Goal: Task Accomplishment & Management: Manage account settings

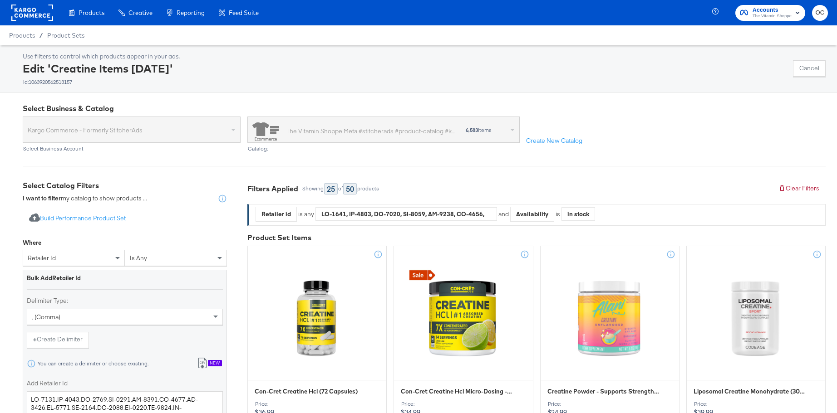
scroll to position [54, 0]
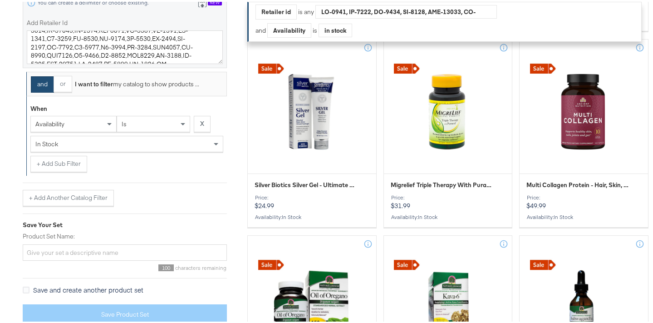
scroll to position [494, 0]
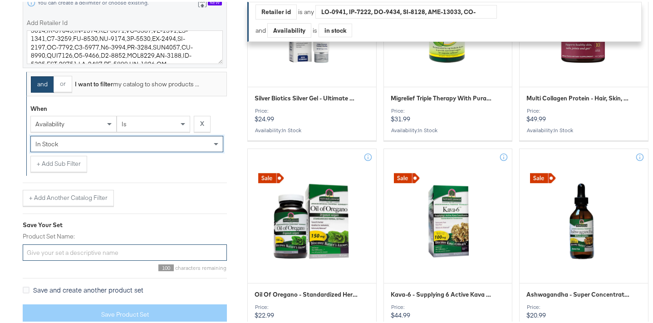
click at [83, 251] on input "Product Set Name:" at bounding box center [125, 250] width 204 height 17
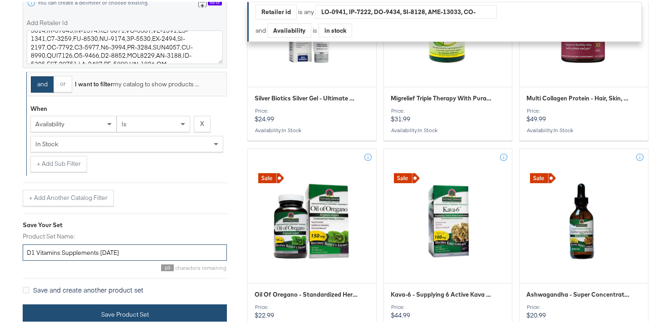
type input "D1 Vitamins Supplements 8.14.25"
click at [155, 314] on button "Save Product Set" at bounding box center [125, 312] width 204 height 20
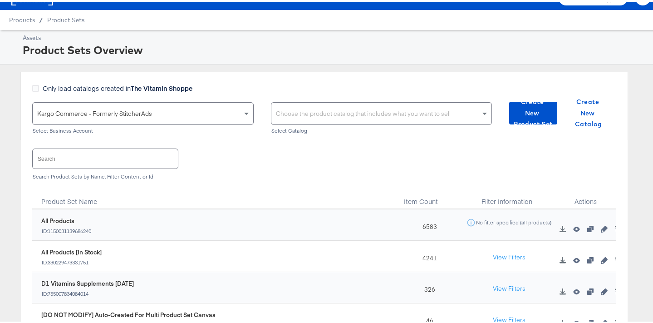
scroll to position [73, 0]
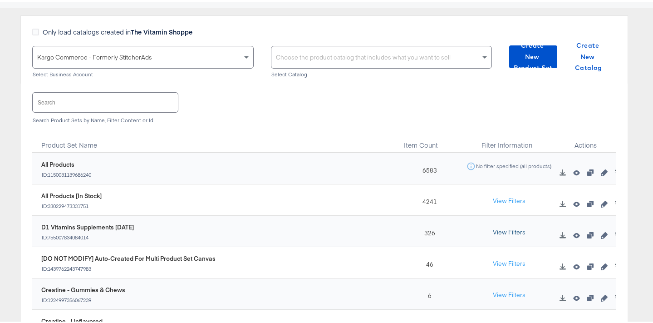
click at [497, 230] on button "View Filters" at bounding box center [508, 230] width 45 height 16
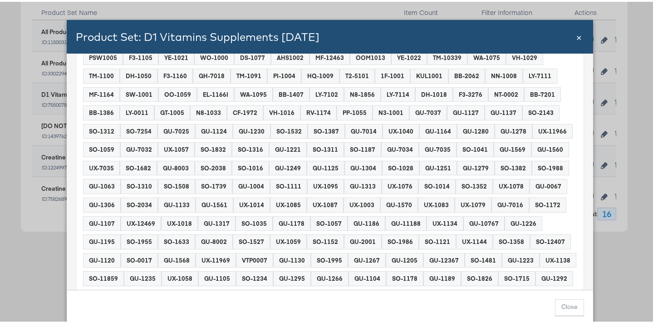
scroll to position [390, 0]
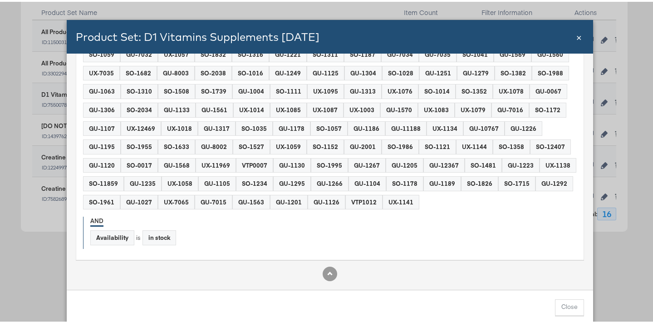
click at [581, 36] on div "Product Set: D1 Vitamins Supplements 8.14.25 Close ×" at bounding box center [330, 35] width 526 height 34
click at [576, 36] on span "×" at bounding box center [578, 35] width 5 height 12
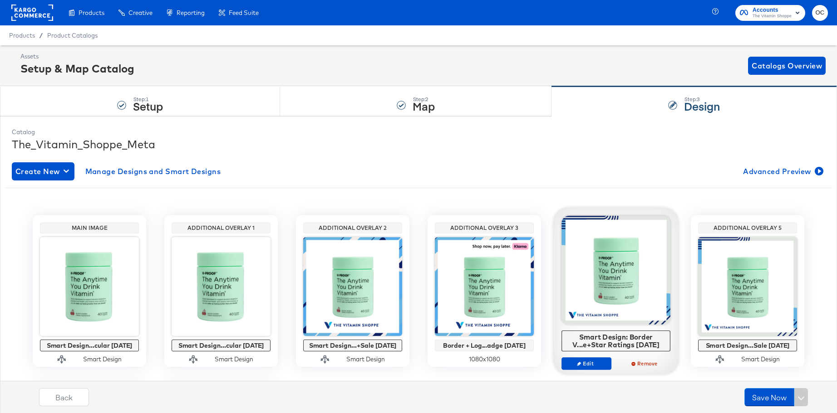
scroll to position [178, 0]
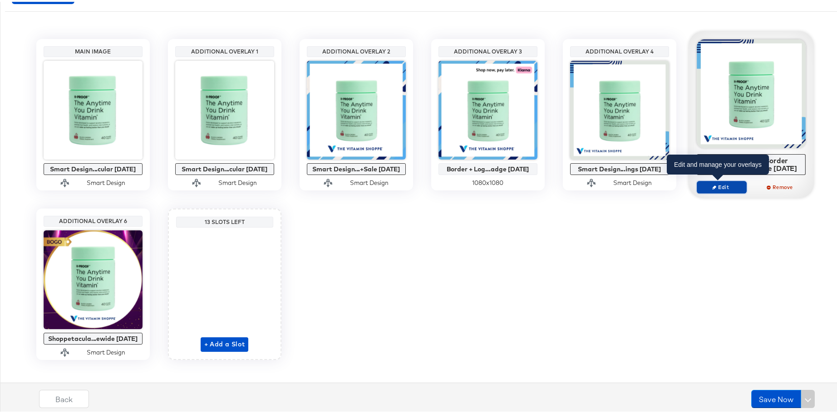
click at [724, 187] on span "Edit" at bounding box center [721, 185] width 42 height 7
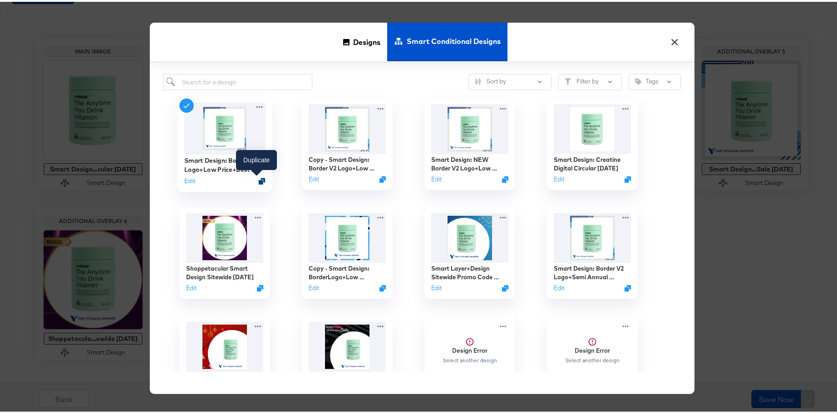
click at [258, 179] on icon "Duplicate" at bounding box center [261, 179] width 7 height 7
click at [312, 180] on button "Edit" at bounding box center [311, 179] width 11 height 9
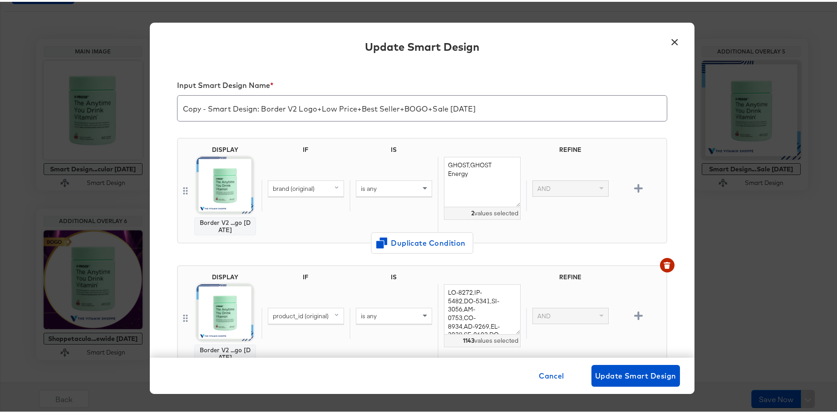
click at [445, 108] on input "Copy - Smart Design: Border V2 Logo+Low Price+Best Seller+BOGO+Sale 6.20.24" at bounding box center [421, 102] width 489 height 25
click at [475, 106] on input "Copy - Smart Design: Border V2 Logo+Low Price+Best Seller+BOGO+Sale Pricing 6.2…" at bounding box center [421, 102] width 489 height 25
drag, startPoint x: 206, startPoint y: 110, endPoint x: 180, endPoint y: 108, distance: 26.4
click at [180, 108] on input "Copy - Smart Design: Border V2 Logo+Low Price+Best Seller+BOGO+Sale Pricing 8.1…" at bounding box center [421, 102] width 489 height 25
click at [317, 107] on input "Copy - Smart Design: Border V2 Logo+Low Price+Best Seller+BOGO+Sale Pricing 8.1…" at bounding box center [421, 102] width 489 height 25
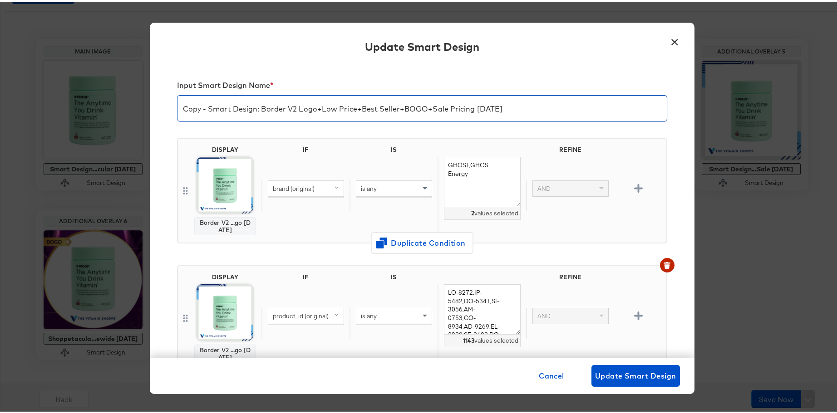
click at [207, 109] on input "Copy - Smart Design: Border V2 Logo+Low Price+Best Seller+BOGO+Sale Pricing 8.1…" at bounding box center [421, 102] width 489 height 25
drag, startPoint x: 206, startPoint y: 110, endPoint x: 177, endPoint y: 109, distance: 28.6
click at [177, 109] on input "Copy - Smart Design: Border V2 Logo+Low Price+Best Seller+BOGO+Sale Pricing 8.1…" at bounding box center [421, 102] width 489 height 25
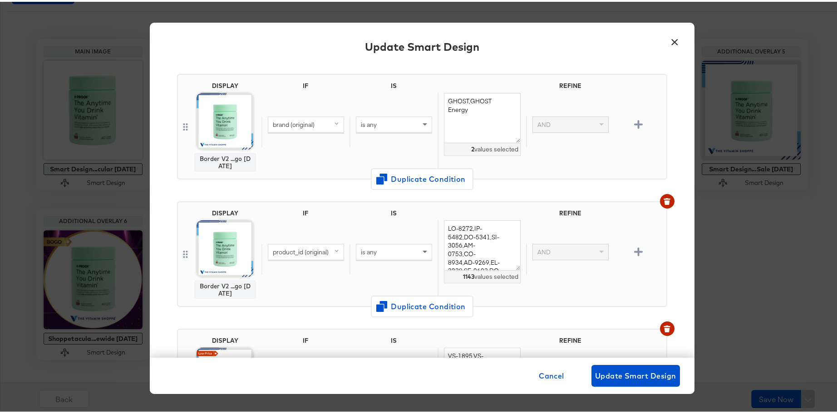
scroll to position [0, 0]
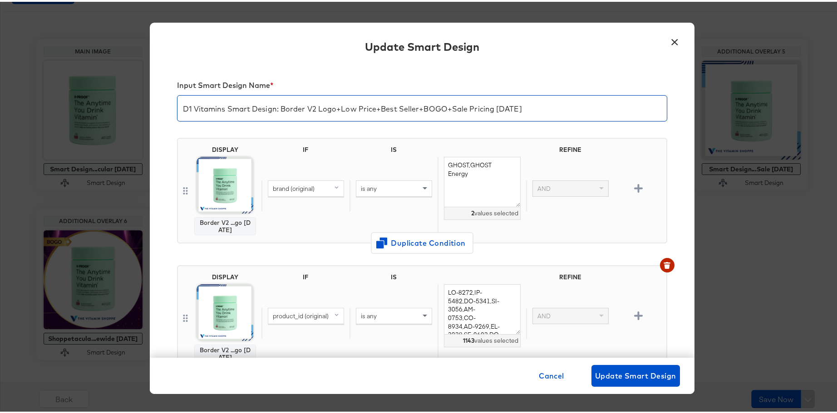
click at [537, 106] on input "D1 Vitamins Smart Design: Border V2 Logo+Low Price+Best Seller+BOGO+Sale Pricin…" at bounding box center [421, 102] width 489 height 25
type input "D1 Vitamins Smart Design: Border V2 Logo+Low Price+Best Seller+BOGO+Sale Pricin…"
click at [669, 44] on button "×" at bounding box center [674, 38] width 16 height 16
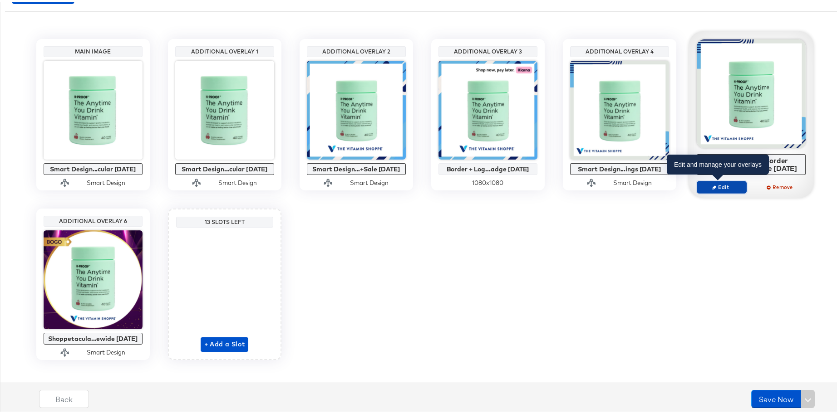
click at [717, 186] on span "Edit" at bounding box center [721, 185] width 42 height 7
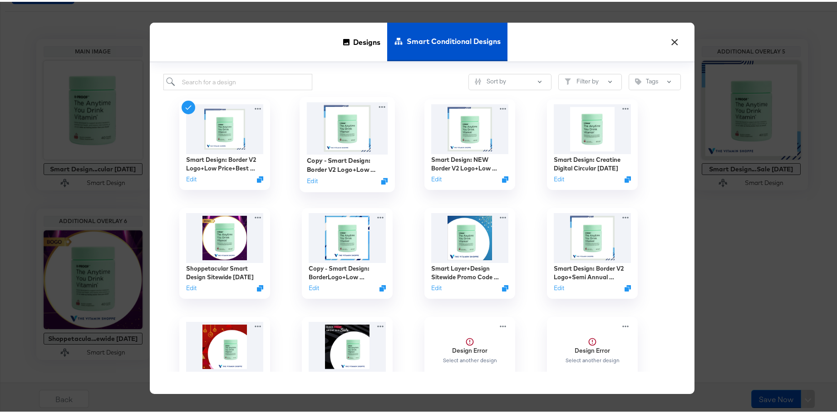
click at [314, 181] on div "Edit" at bounding box center [346, 179] width 81 height 9
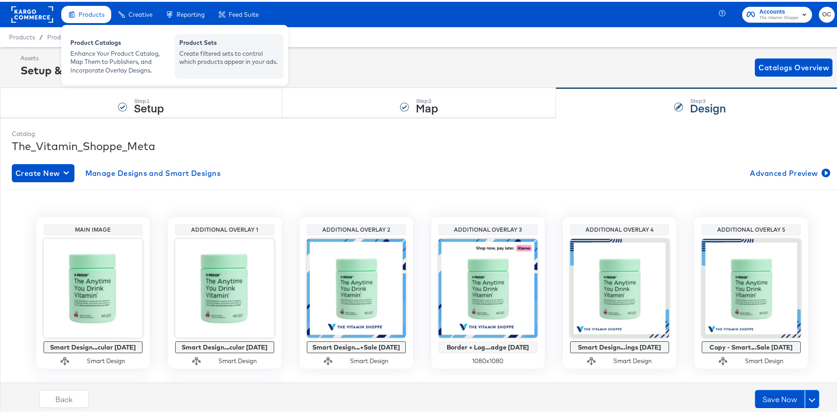
click at [218, 54] on div "Create filtered sets to control which products appear in your ads." at bounding box center [229, 56] width 100 height 17
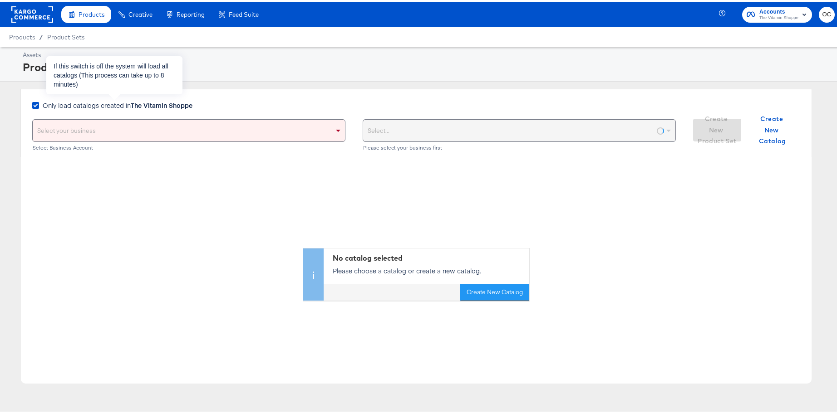
click at [134, 106] on strong "The Vitamin Shoppe" at bounding box center [162, 103] width 62 height 9
click at [0, 0] on input "Only load catalogs created in The Vitamin Shoppe" at bounding box center [0, 0] width 0 height 0
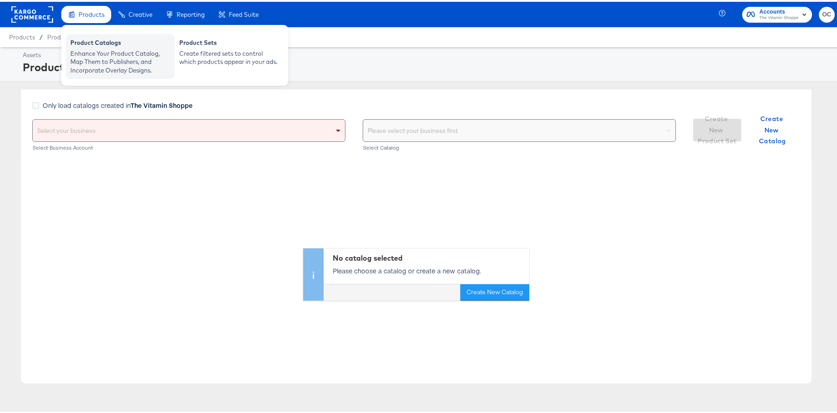
click at [98, 46] on div "Product Catalogs" at bounding box center [120, 42] width 100 height 11
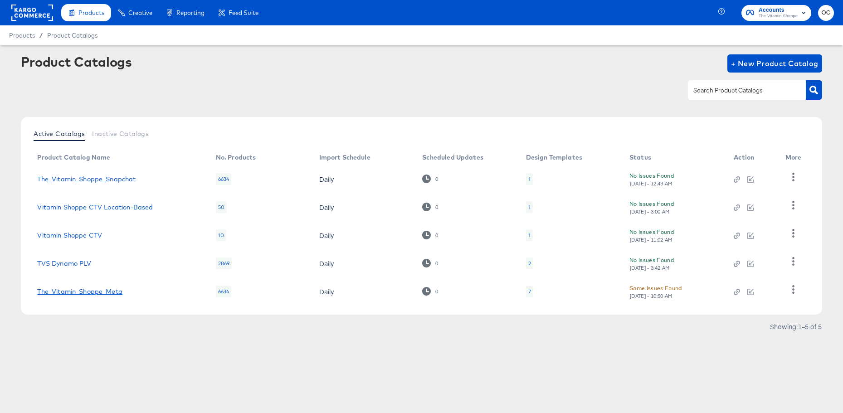
click at [111, 293] on link "The_Vitamin_Shoppe_Meta" at bounding box center [79, 291] width 85 height 7
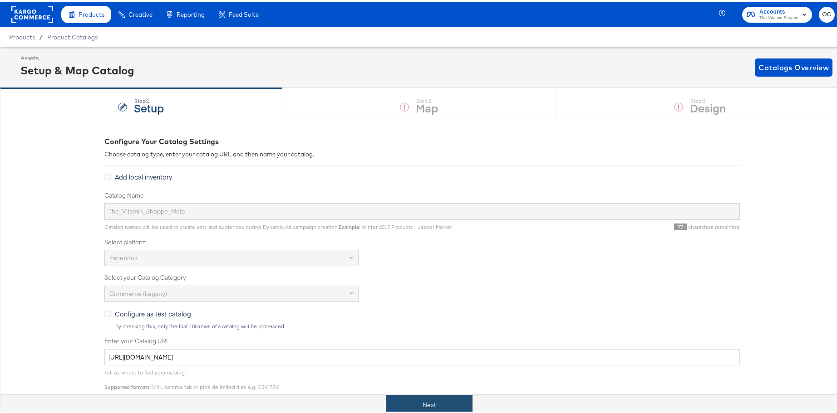
click at [427, 395] on button "Next" at bounding box center [429, 403] width 87 height 20
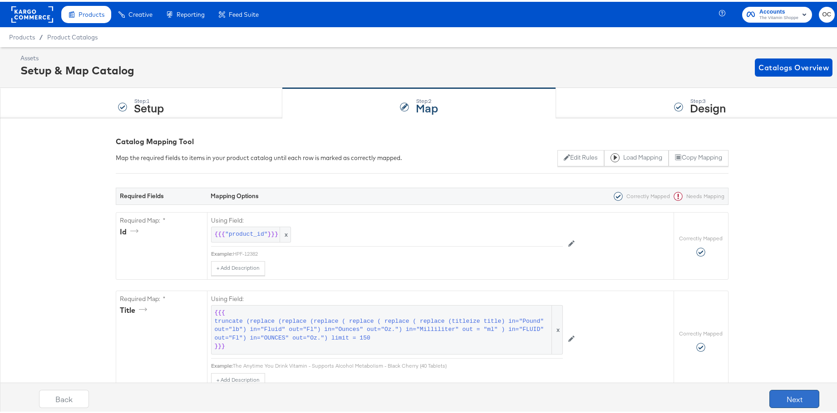
click at [781, 396] on button "Next" at bounding box center [794, 397] width 50 height 18
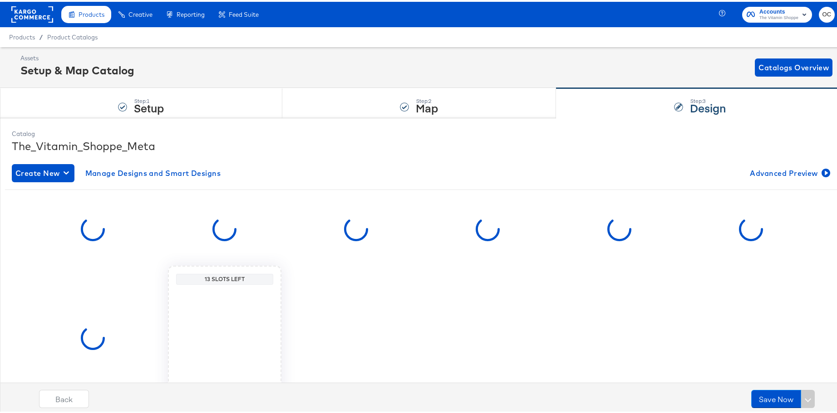
scroll to position [68, 0]
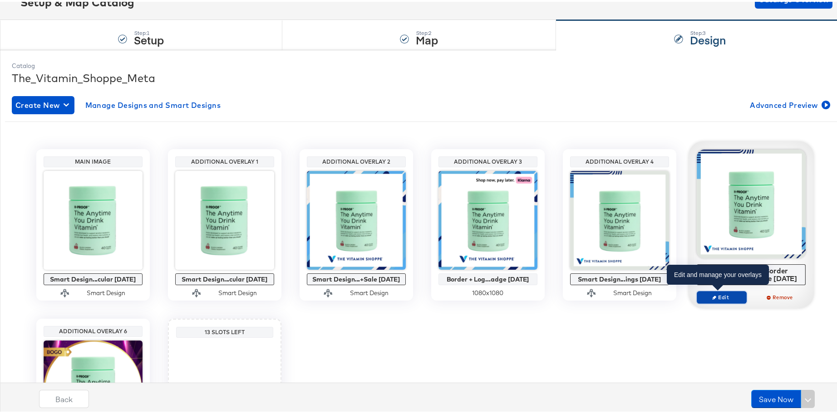
click at [715, 297] on span "Edit" at bounding box center [721, 295] width 42 height 7
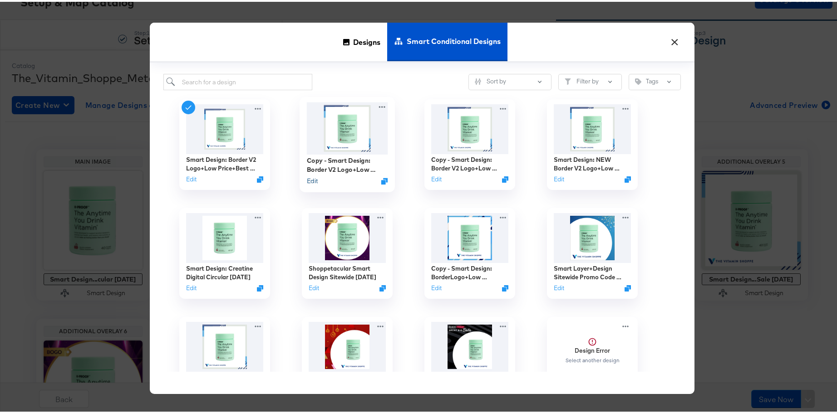
click at [310, 179] on button "Edit" at bounding box center [311, 179] width 11 height 9
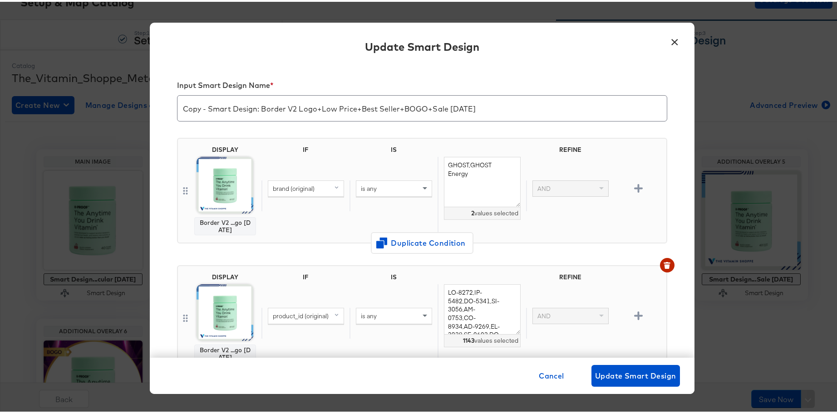
click at [367, 103] on input "Copy - Smart Design: Border V2 Logo+Low Price+Best Seller+BOGO+Sale 6.20.24" at bounding box center [421, 102] width 489 height 25
paste input "D1 Vitamins Smart Design: Border V2 Logo+Low Price+Best Seller+BOGO+Sale Pricin…"
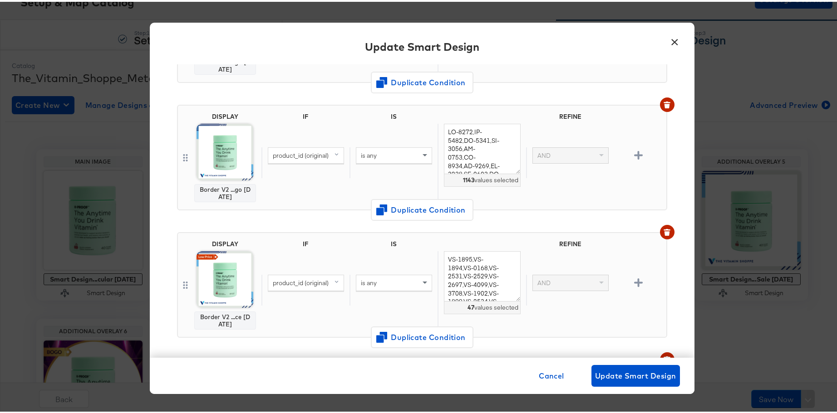
type input "D1 Vitamins Smart Design: Border V2 Logo+Low Price+Best Seller+BOGO+Sale Pricin…"
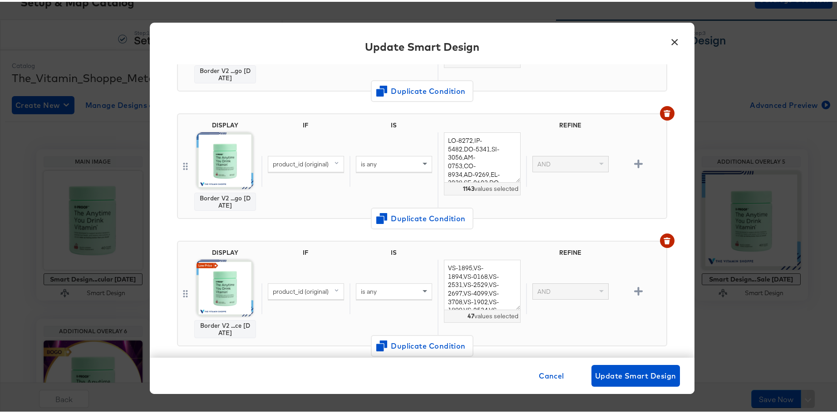
scroll to position [188, 0]
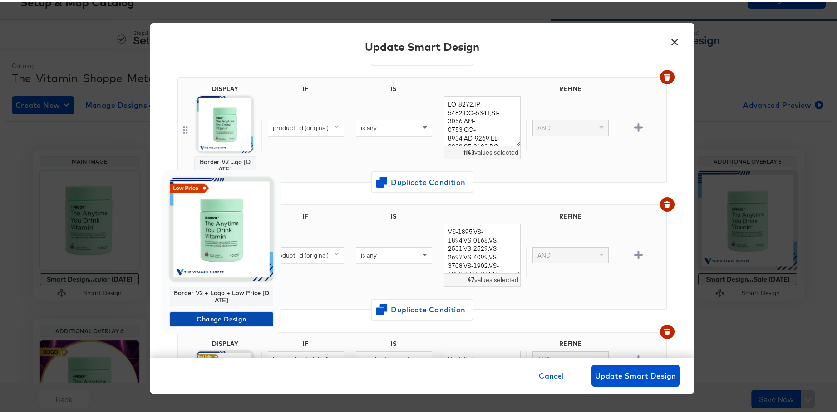
click at [225, 317] on span "Change Design" at bounding box center [221, 317] width 96 height 11
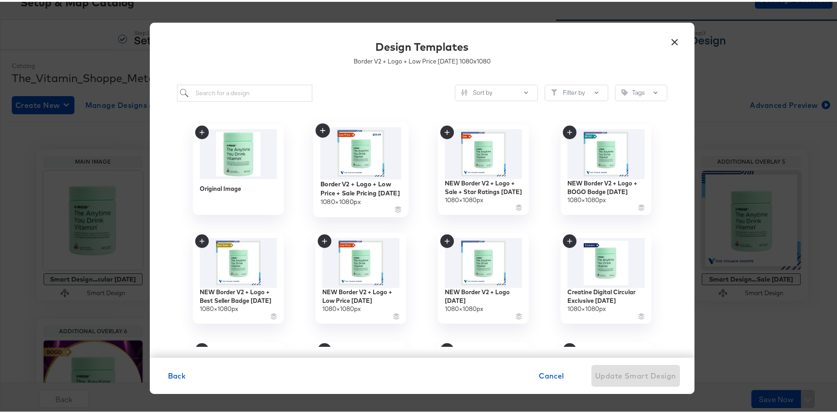
click at [322, 129] on icon at bounding box center [322, 129] width 15 height 15
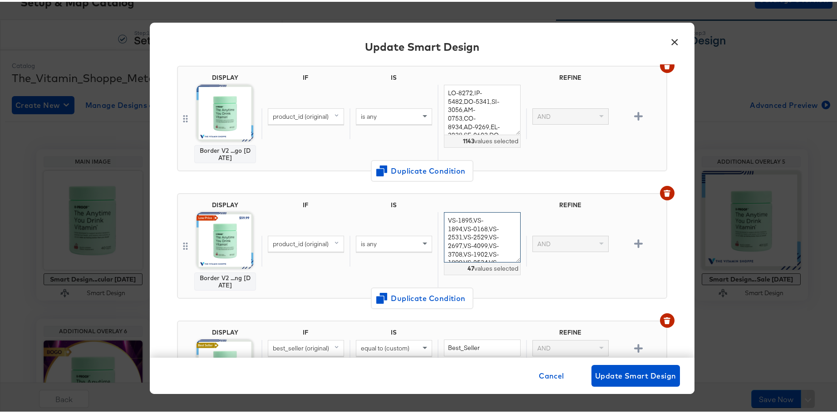
drag, startPoint x: 489, startPoint y: 253, endPoint x: 435, endPoint y: 203, distance: 74.5
click at [435, 203] on div "IF IS REFINE product_id (original) is any VS-1895,VS-1894,VS-0168,VS-2531,VS-25…" at bounding box center [461, 244] width 401 height 89
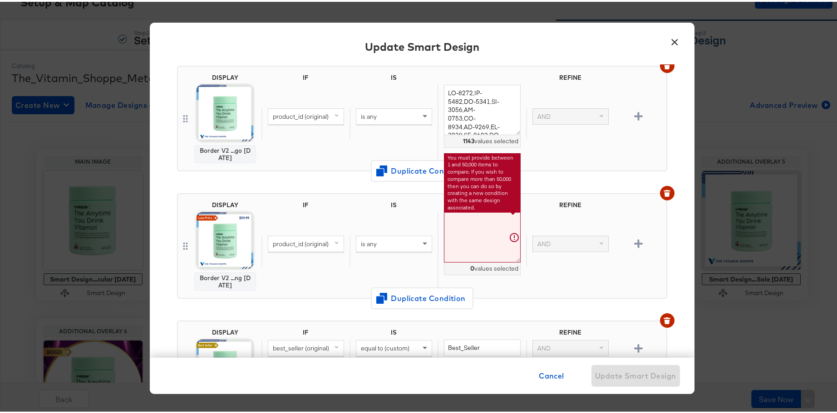
paste textarea "YE-0008,DR-1011,DR-1016,NT-1960,VAC-11036,YE-0004,AXE1002,FT-1011,RW-7017,CL-15…"
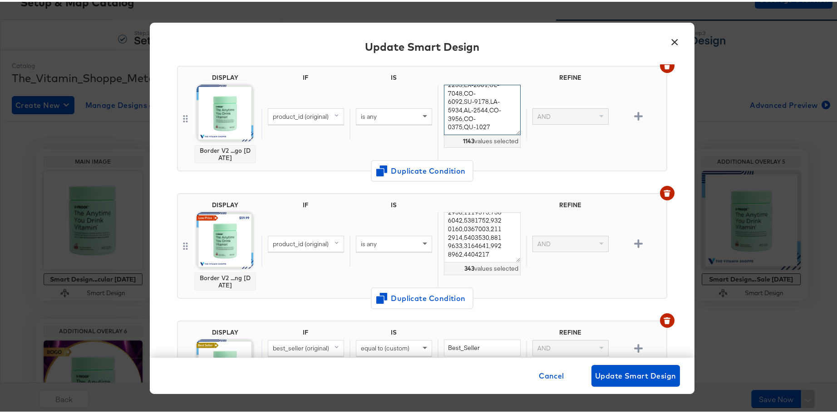
scroll to position [2215, 0]
click at [480, 243] on textarea at bounding box center [482, 235] width 76 height 50
paste textarea "GU-7037,GU-1127,GU-1137,SO-2143,SO-1312,SO-7254,GU-7025,GU-1124,GU-1230,SO-1532…"
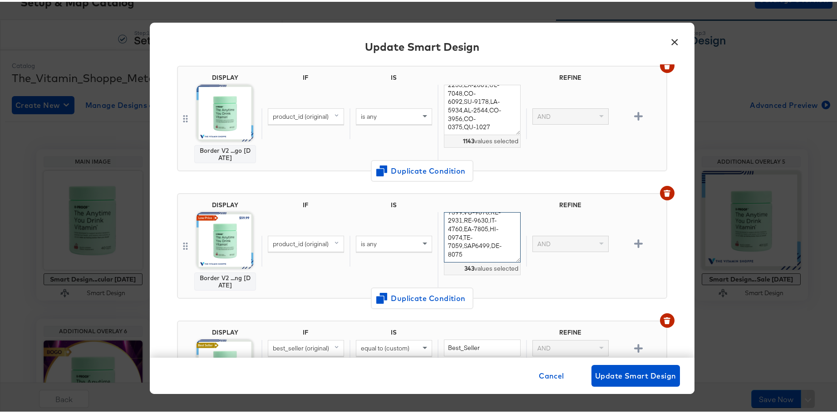
scroll to position [2649, 0]
type textarea "YE-0008,DR-1011,DR-1016,NT-1960,VAC-11036,YE-0004,AXE1002,FT-1011,RW-7017,CL-15…"
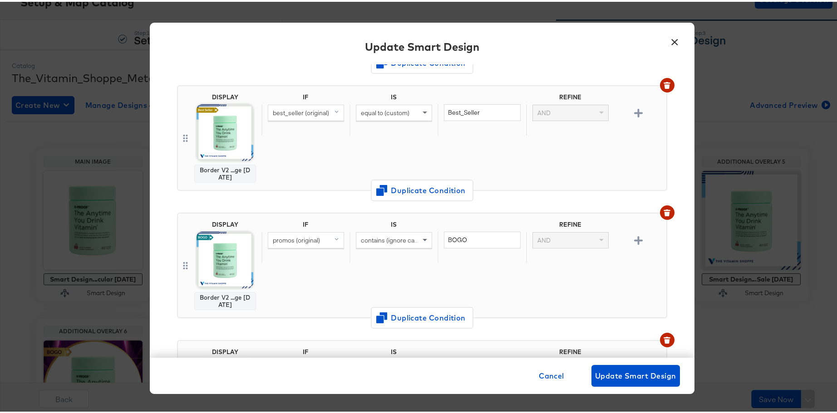
scroll to position [343, 0]
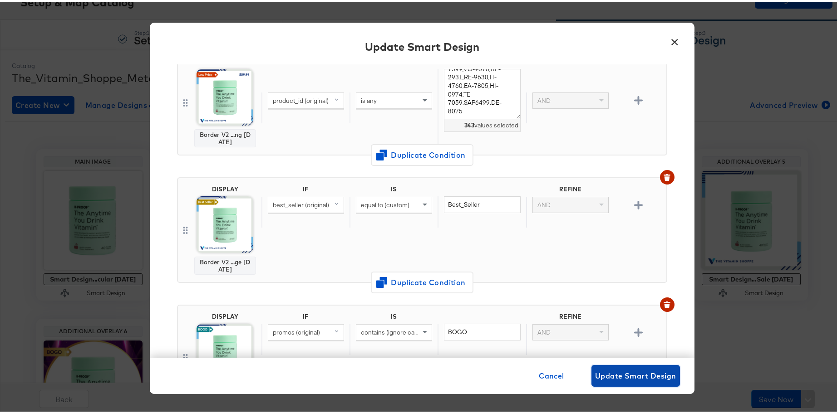
click at [602, 379] on span "Update Smart Design" at bounding box center [635, 374] width 81 height 13
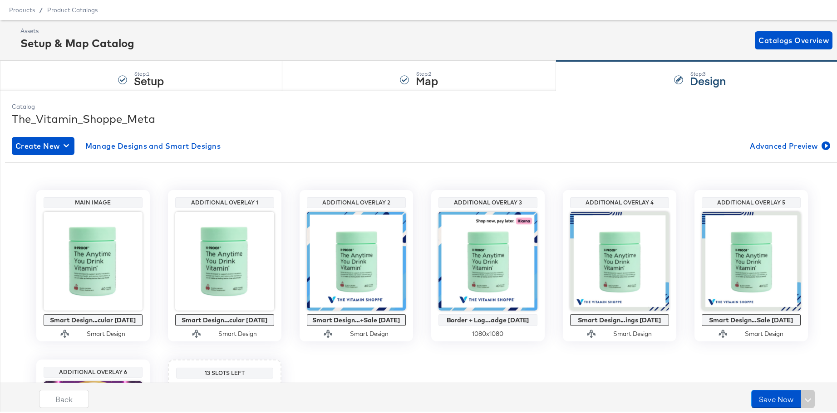
scroll to position [7, 0]
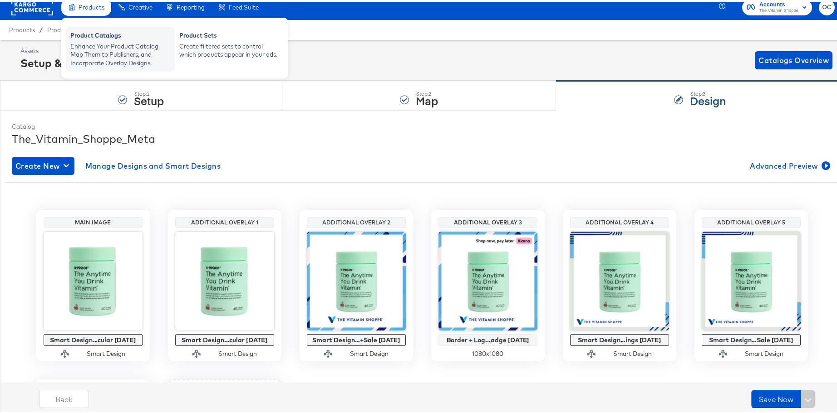
click at [122, 36] on div "Product Catalogs" at bounding box center [120, 34] width 100 height 11
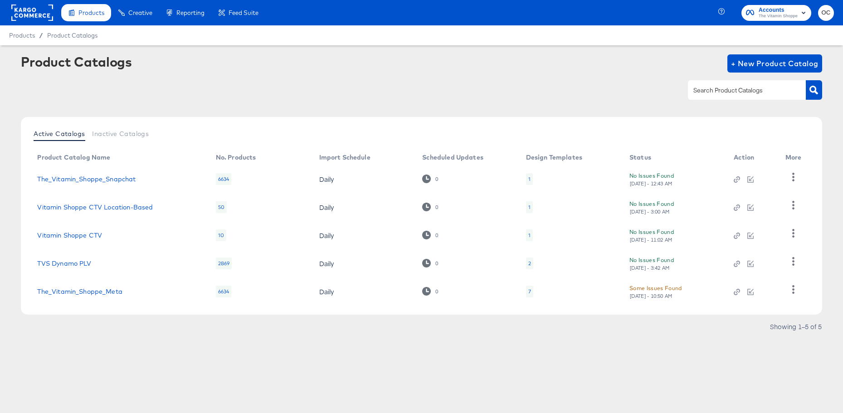
click at [734, 91] on input "text" at bounding box center [740, 90] width 97 height 10
type input "meta"
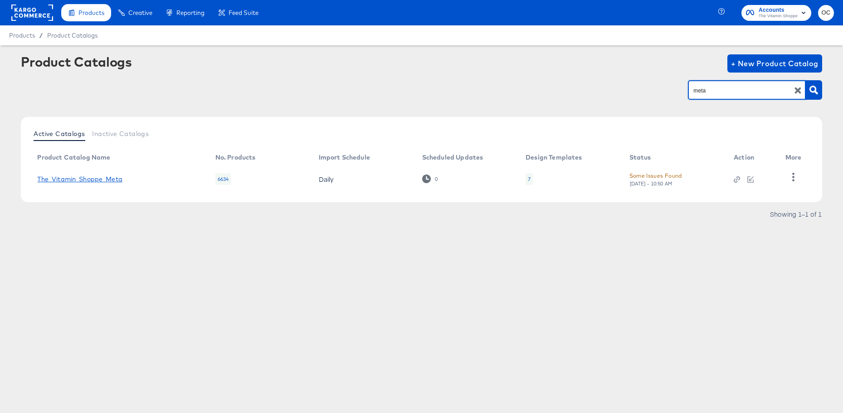
click at [113, 181] on link "The_Vitamin_Shoppe_Meta" at bounding box center [79, 179] width 85 height 7
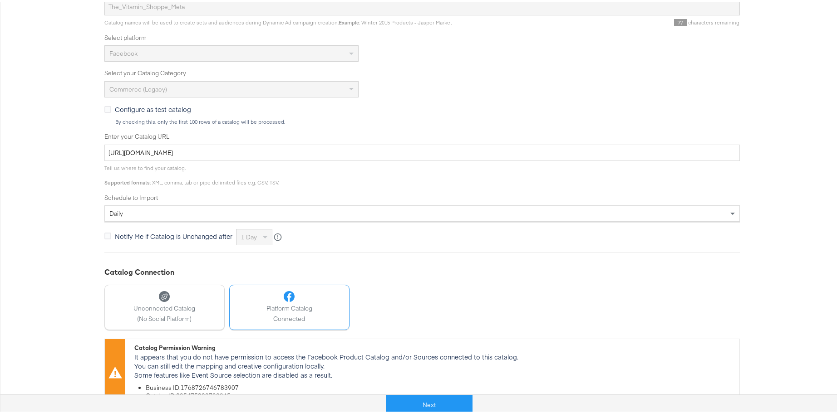
scroll to position [224, 0]
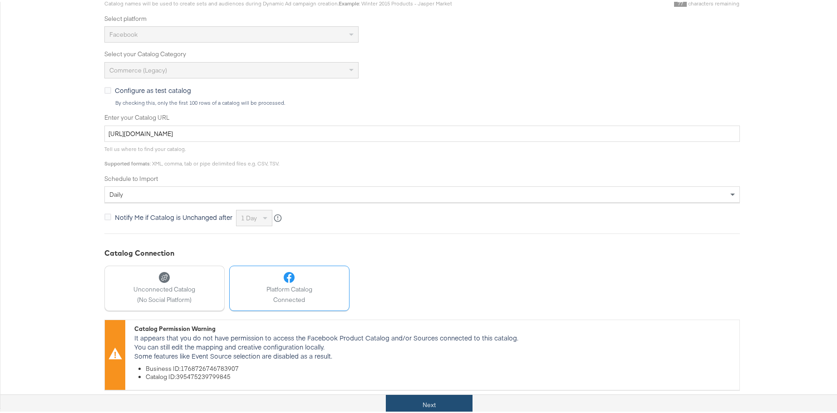
click at [443, 406] on button "Next" at bounding box center [429, 403] width 87 height 20
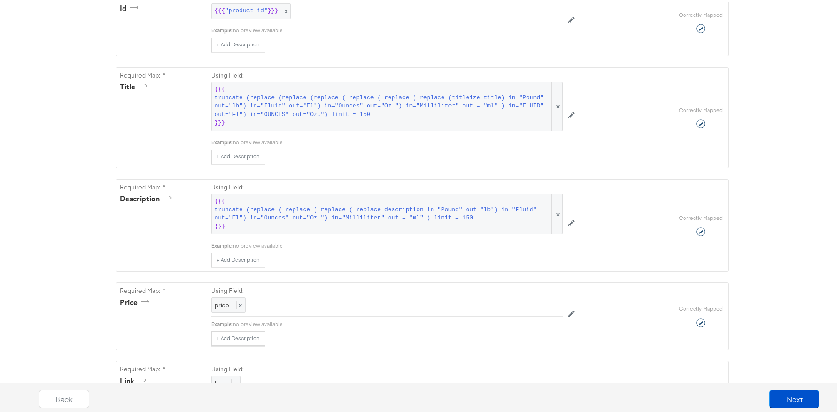
scroll to position [0, 0]
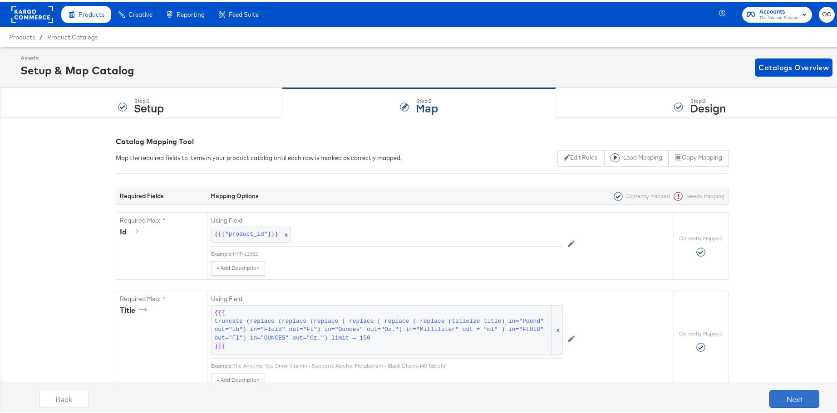
click at [770, 396] on button "Next" at bounding box center [794, 397] width 50 height 18
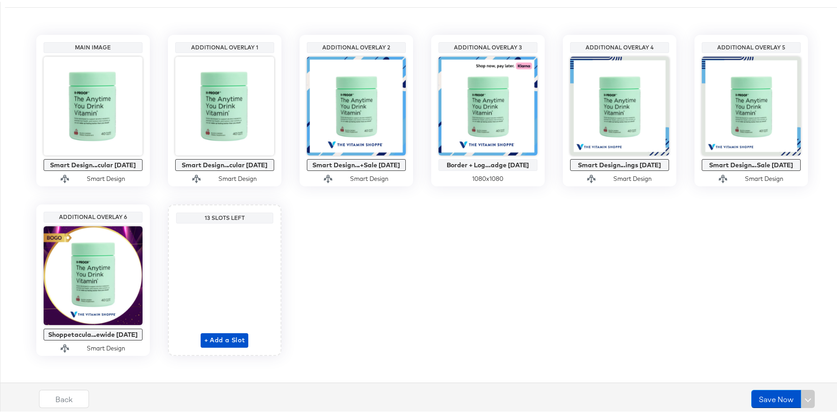
scroll to position [189, 0]
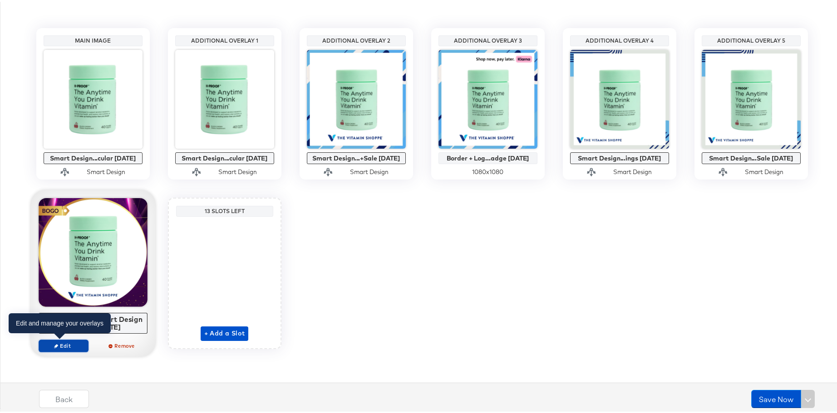
click at [73, 342] on span "Edit" at bounding box center [63, 344] width 42 height 7
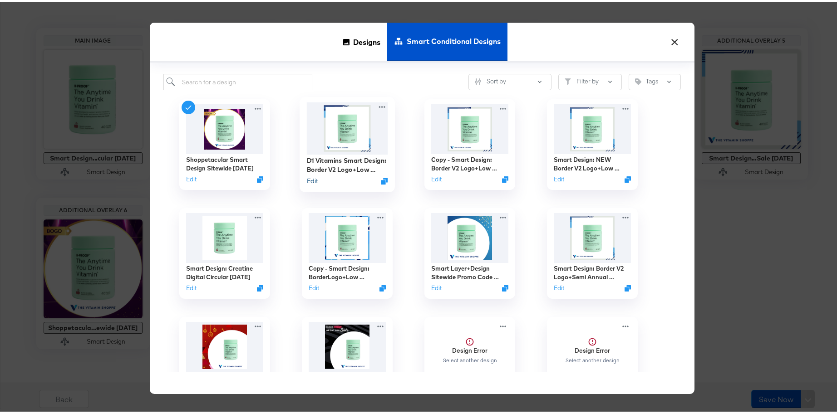
click at [310, 179] on button "Edit" at bounding box center [311, 179] width 11 height 9
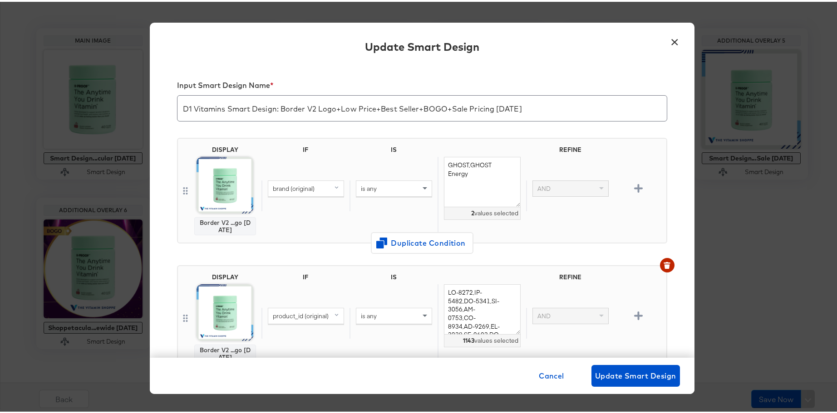
click at [569, 215] on div "brand (original) is any GHOST,GHOST Energy 2 values selected AND" at bounding box center [461, 193] width 401 height 77
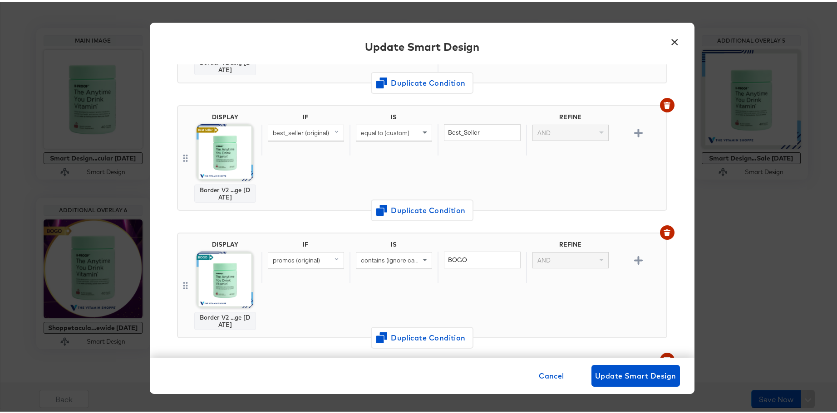
scroll to position [416, 0]
click at [672, 43] on button "×" at bounding box center [674, 38] width 16 height 16
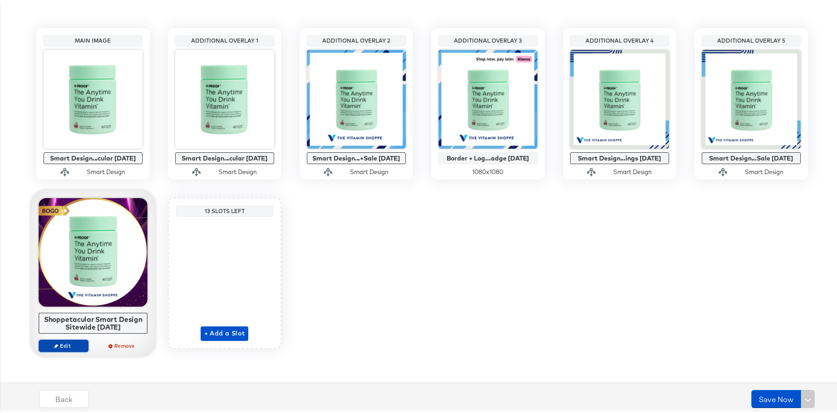
click at [62, 347] on button "Edit" at bounding box center [64, 344] width 50 height 13
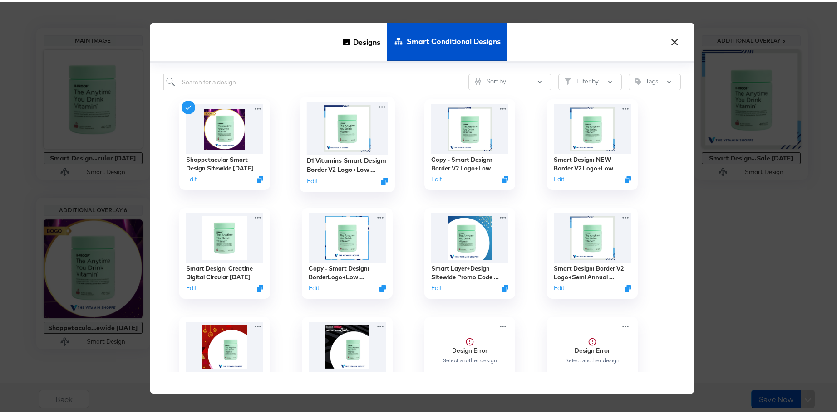
click at [319, 111] on img at bounding box center [346, 127] width 81 height 52
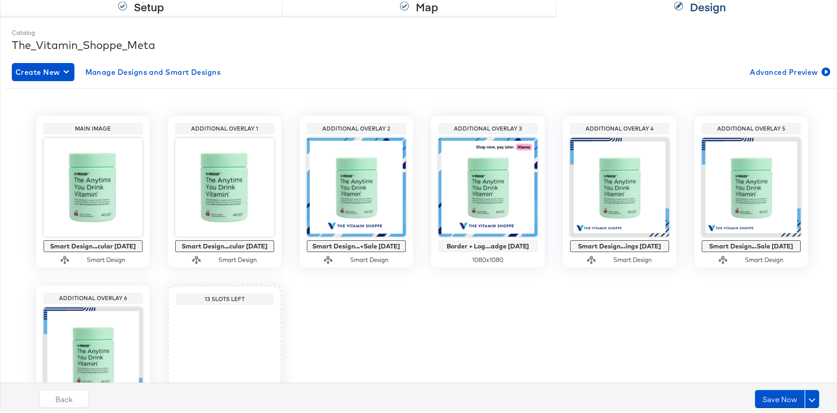
scroll to position [189, 0]
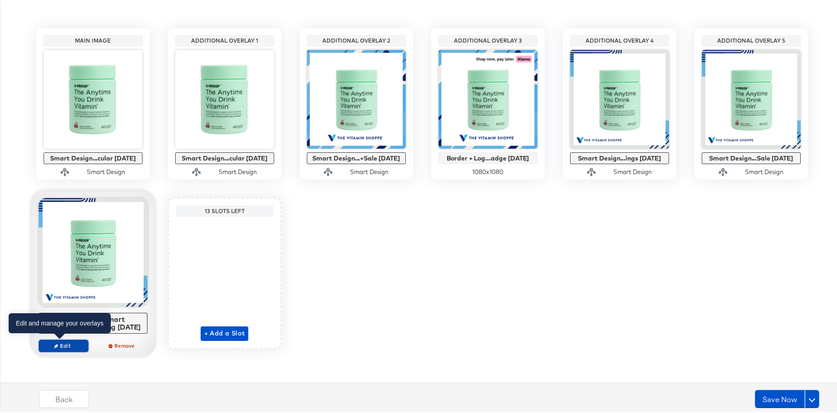
click at [59, 347] on span "Edit" at bounding box center [63, 344] width 42 height 7
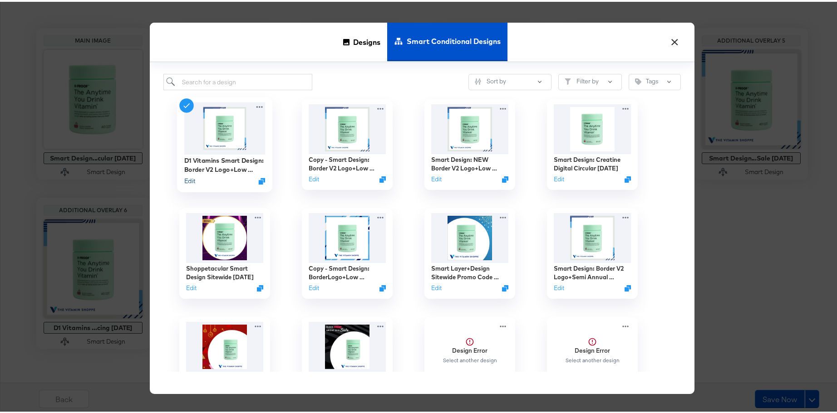
click at [187, 179] on button "Edit" at bounding box center [189, 179] width 11 height 9
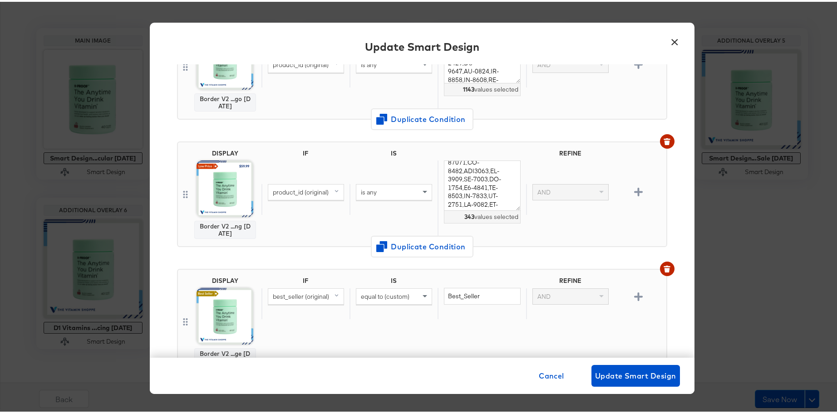
scroll to position [0, 0]
click at [671, 40] on button "×" at bounding box center [674, 38] width 16 height 16
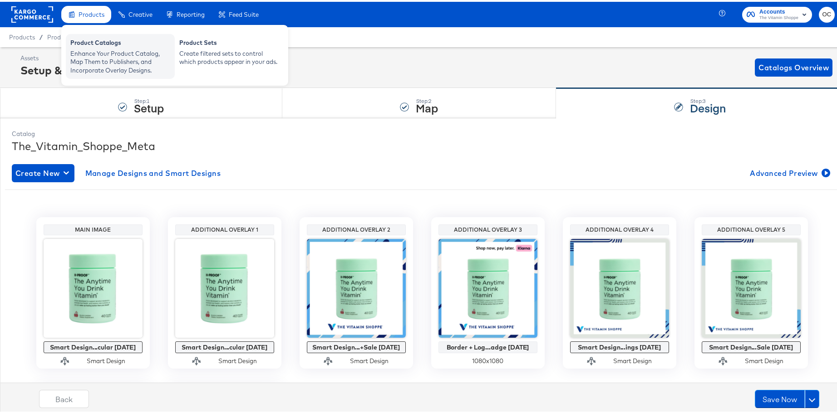
click at [132, 48] on div "Enhance Your Product Catalog, Map Them to Publishers, and Incorporate Overlay D…" at bounding box center [120, 60] width 100 height 25
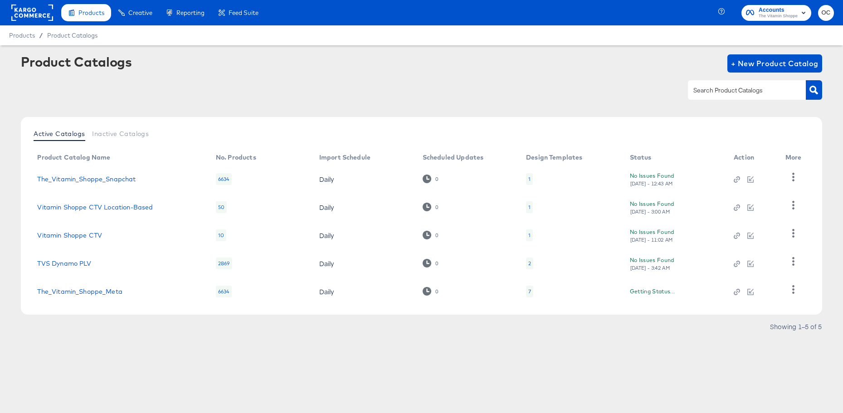
click at [737, 94] on input "text" at bounding box center [740, 90] width 97 height 10
type input "meta"
click at [95, 293] on link "The_Vitamin_Shoppe_Meta" at bounding box center [79, 291] width 85 height 7
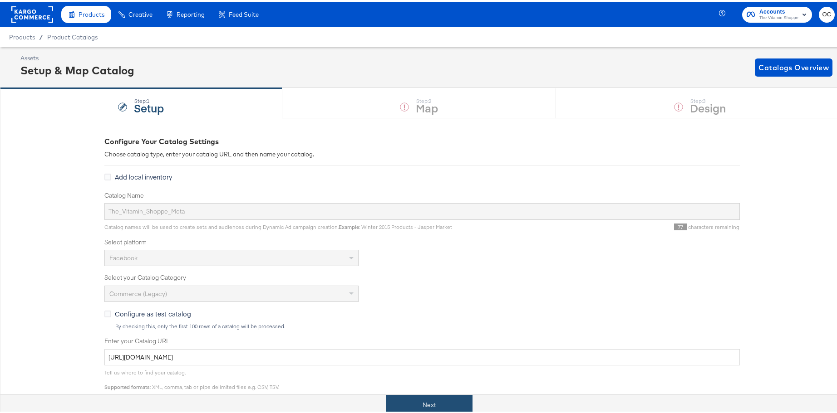
click at [431, 407] on button "Next" at bounding box center [429, 403] width 87 height 20
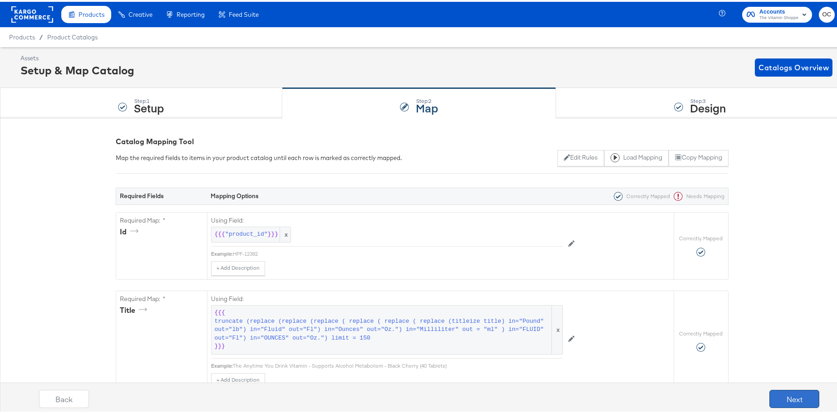
click at [785, 400] on button "Next" at bounding box center [794, 397] width 50 height 18
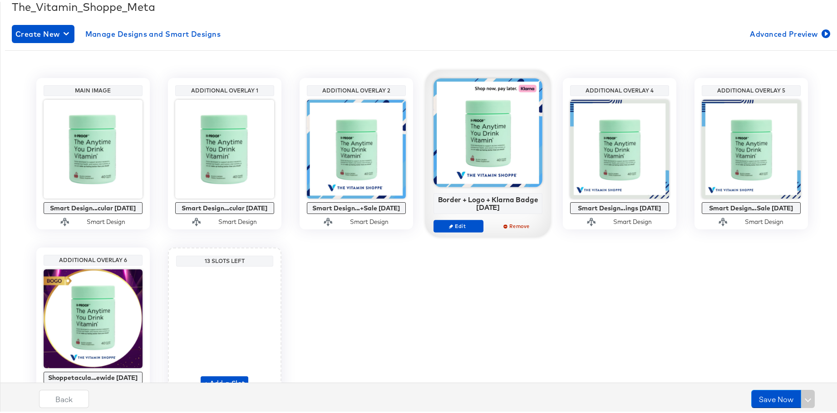
scroll to position [189, 0]
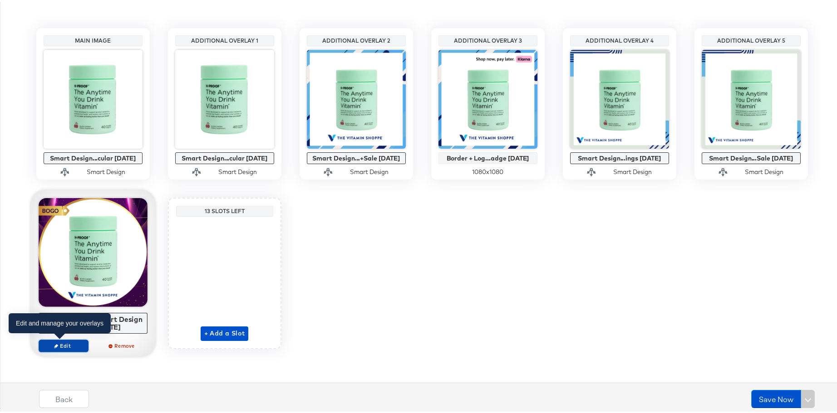
click at [52, 348] on button "Edit" at bounding box center [64, 344] width 50 height 13
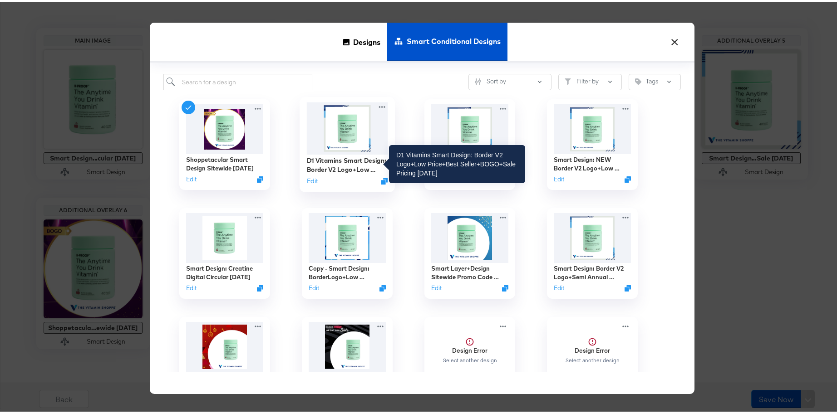
click at [312, 164] on div "D1 Vitamins Smart Design: Border V2 Logo+Low Price+Best Seller+BOGO+Sale Pricin…" at bounding box center [346, 163] width 81 height 18
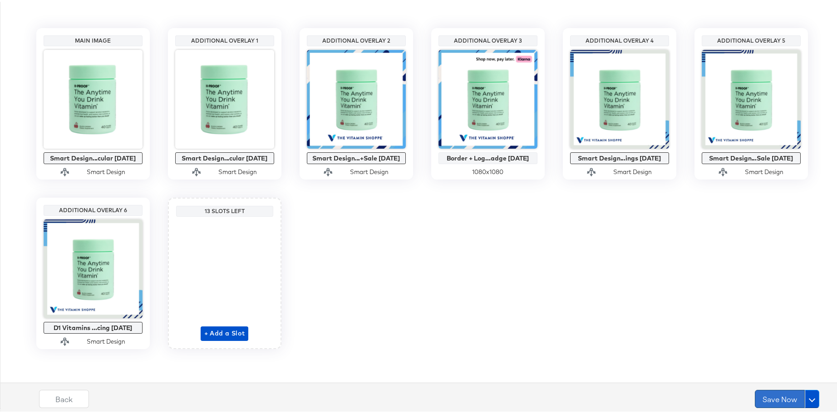
click at [760, 394] on button "Save Now" at bounding box center [779, 397] width 50 height 18
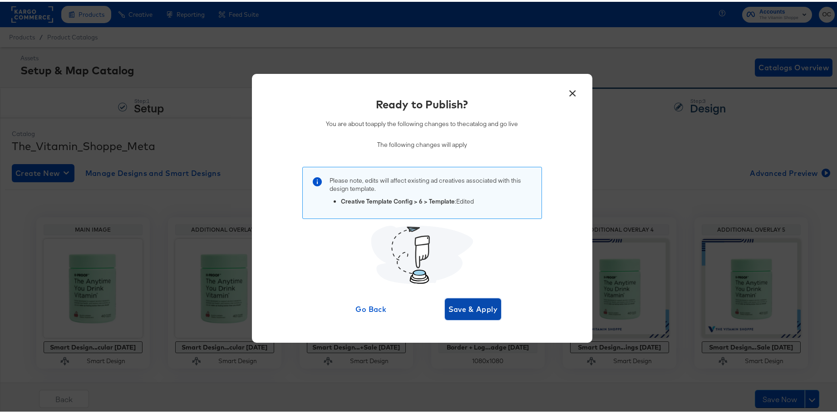
click at [478, 308] on span "Save & Apply" at bounding box center [472, 307] width 49 height 13
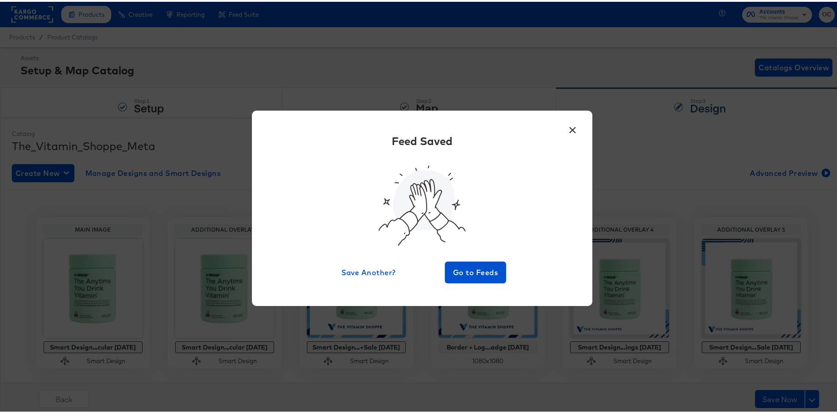
click at [570, 130] on button "×" at bounding box center [572, 126] width 16 height 16
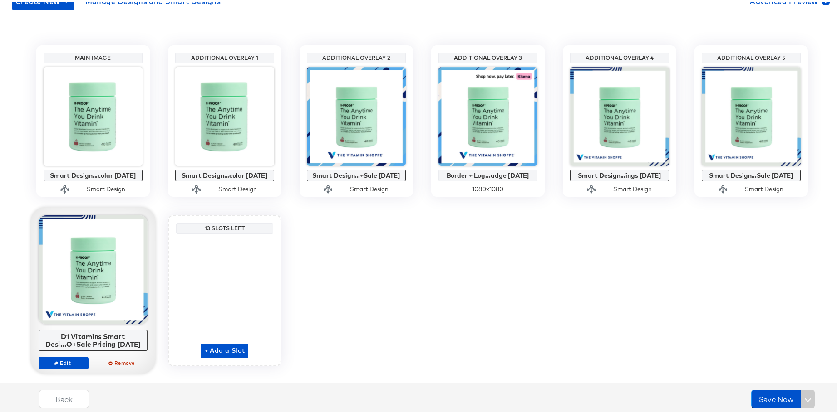
scroll to position [189, 0]
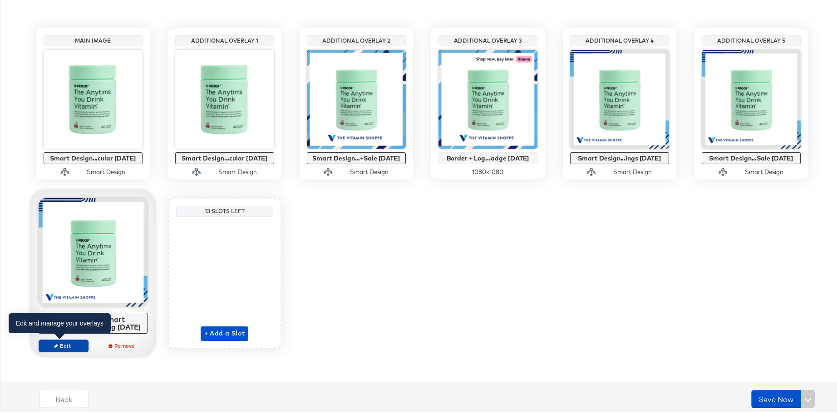
click at [67, 346] on span "Edit" at bounding box center [63, 344] width 42 height 7
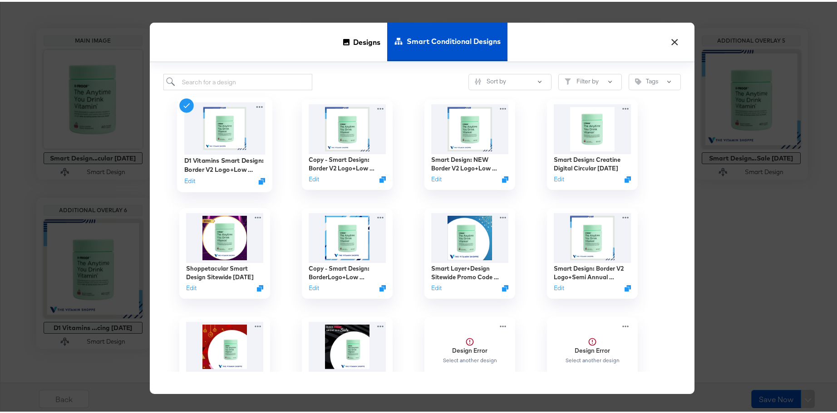
click at [262, 106] on div "D1 Vitamins Smart Design: Border V2 Logo+Low Price+Best Seller+BOGO+Sale Pricin…" at bounding box center [224, 142] width 95 height 95
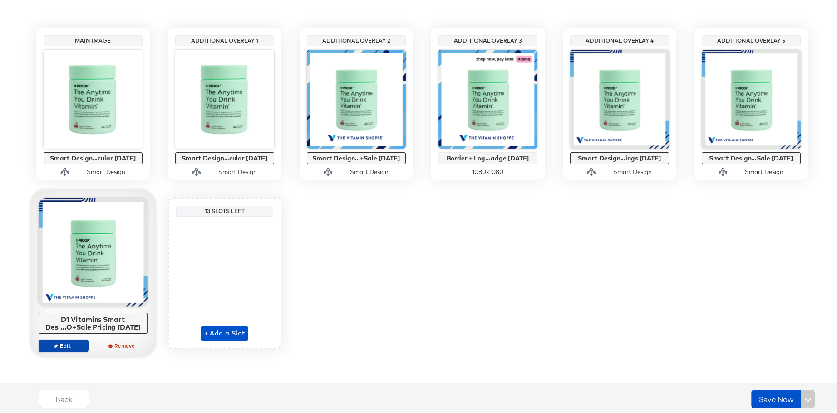
click at [68, 349] on button "Edit" at bounding box center [64, 344] width 50 height 13
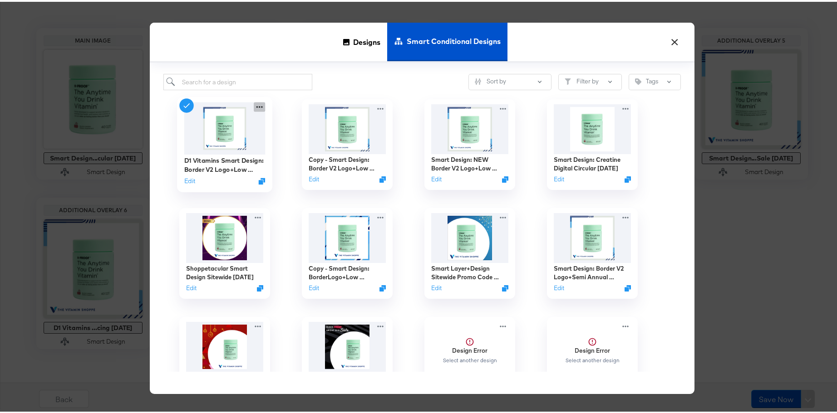
click at [254, 104] on icon at bounding box center [259, 106] width 11 height 10
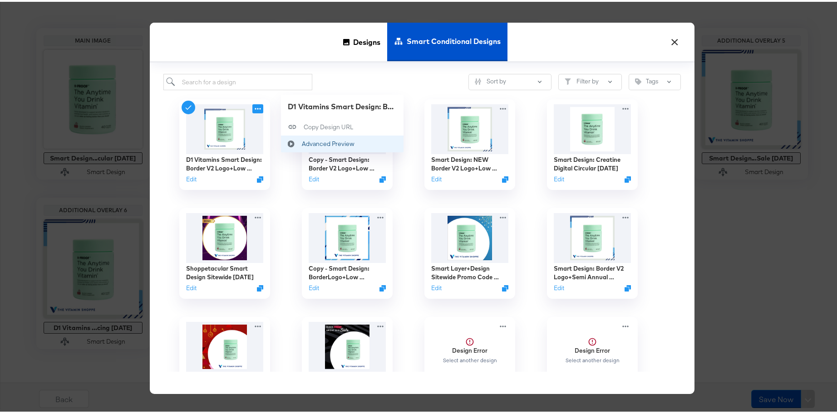
click at [301, 142] on div "Advanced Preview Advanced Preview" at bounding box center [301, 142] width 0 height 0
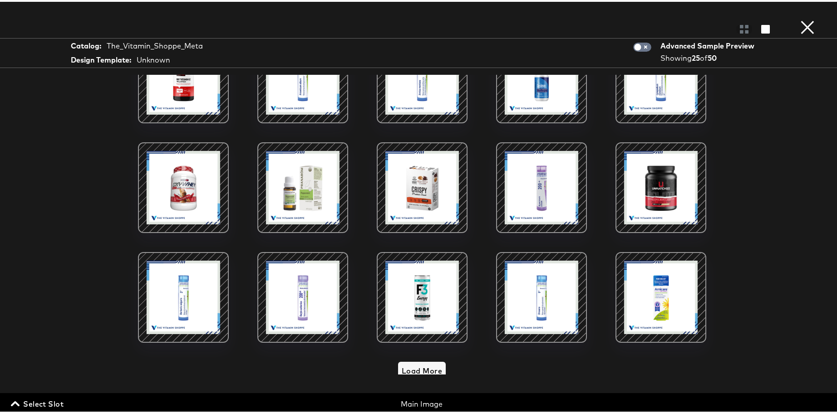
scroll to position [274, 0]
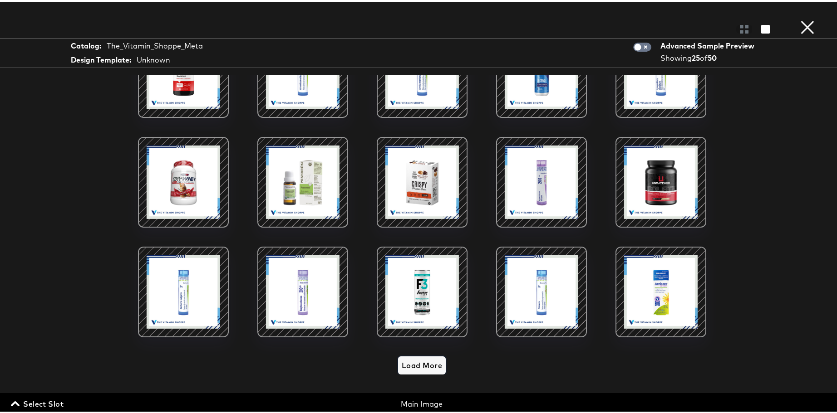
click at [429, 357] on span "Load More" at bounding box center [421, 363] width 40 height 13
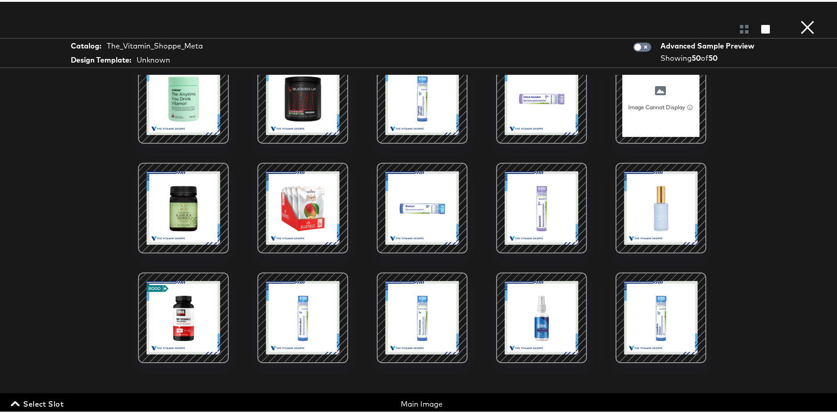
scroll to position [0, 0]
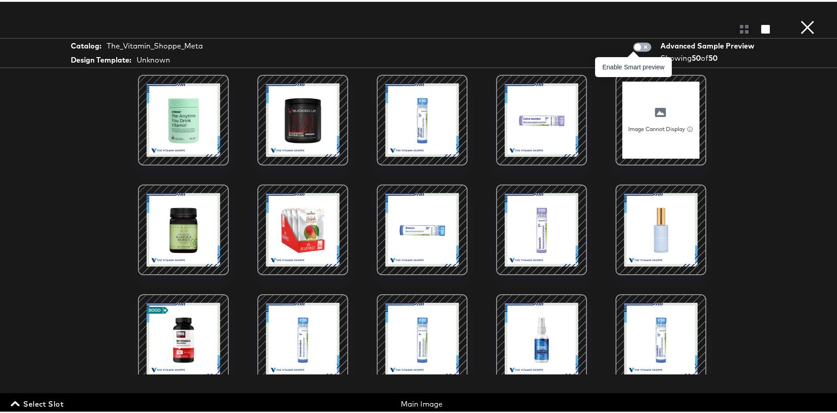
click at [641, 45] on input "checkbox" at bounding box center [637, 47] width 27 height 9
checkbox input "true"
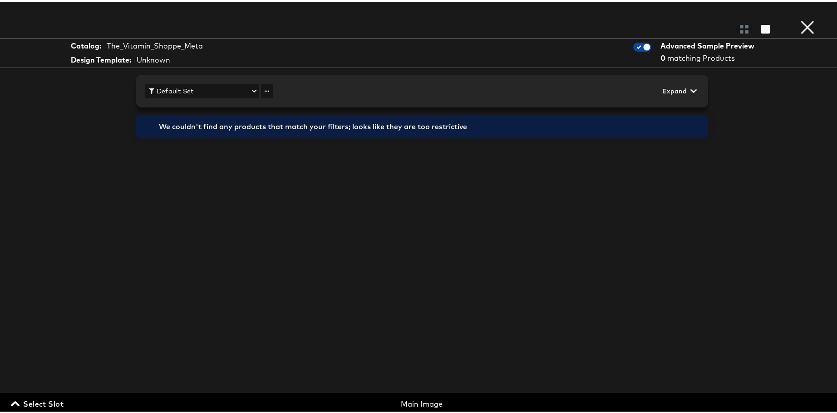
click at [636, 49] on input "checkbox" at bounding box center [646, 47] width 27 height 9
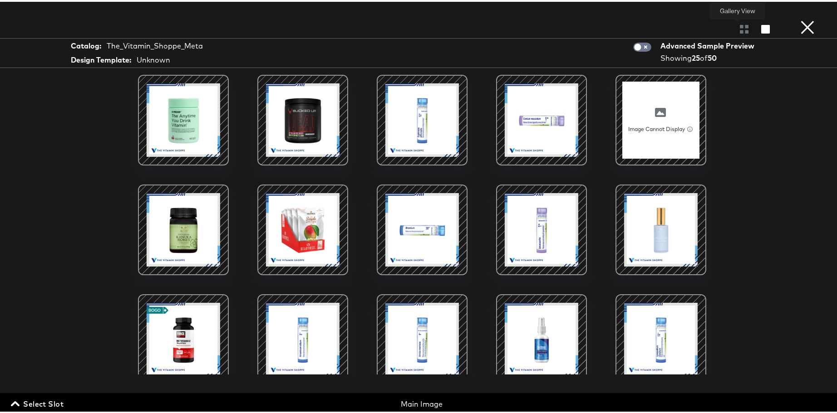
click at [739, 30] on div at bounding box center [744, 27] width 16 height 9
click at [736, 28] on div at bounding box center [744, 27] width 16 height 9
click at [761, 29] on icon "button" at bounding box center [765, 27] width 9 height 9
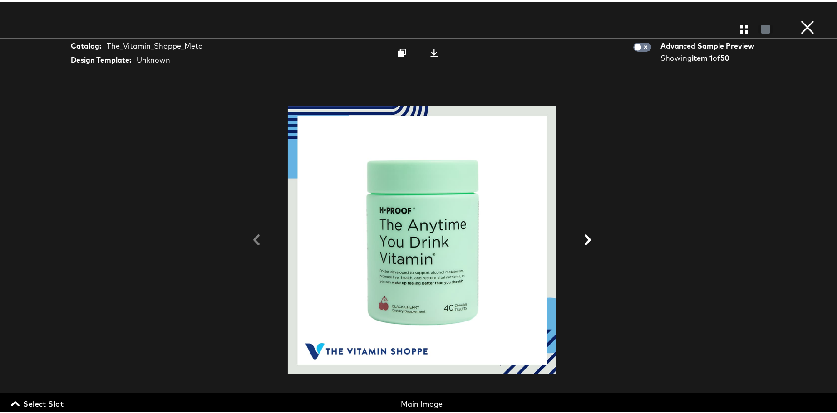
click at [739, 30] on icon "button" at bounding box center [743, 27] width 9 height 9
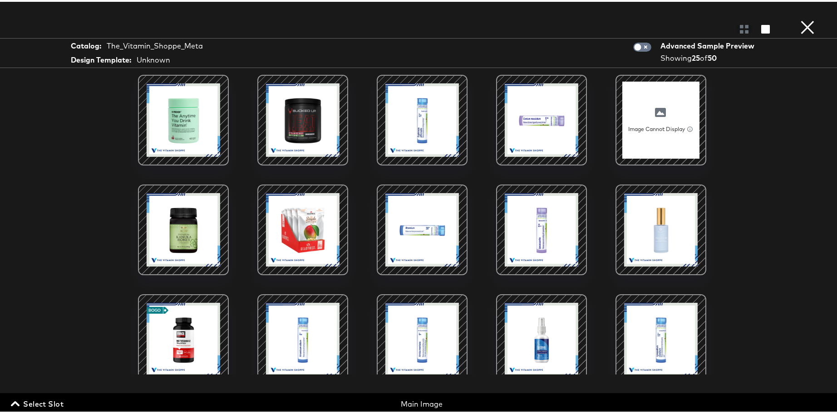
scroll to position [274, 0]
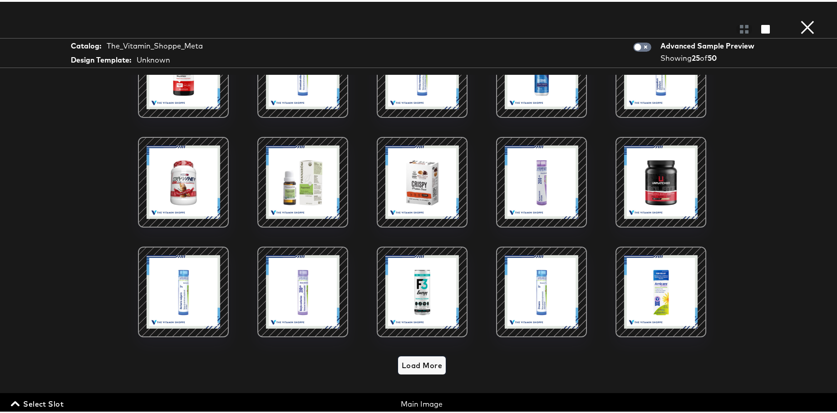
click at [423, 357] on span "Load More" at bounding box center [421, 363] width 40 height 13
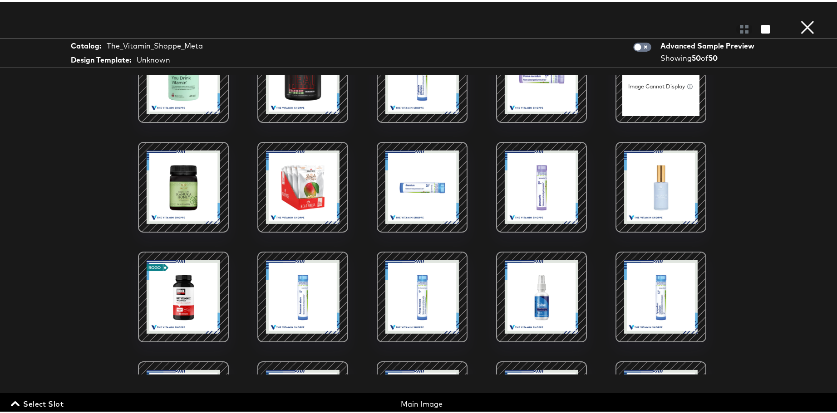
scroll to position [0, 0]
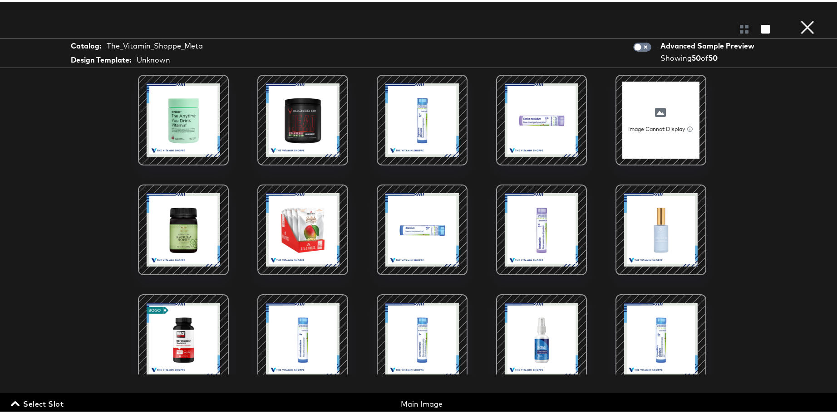
click at [802, 18] on button "×" at bounding box center [807, 9] width 18 height 18
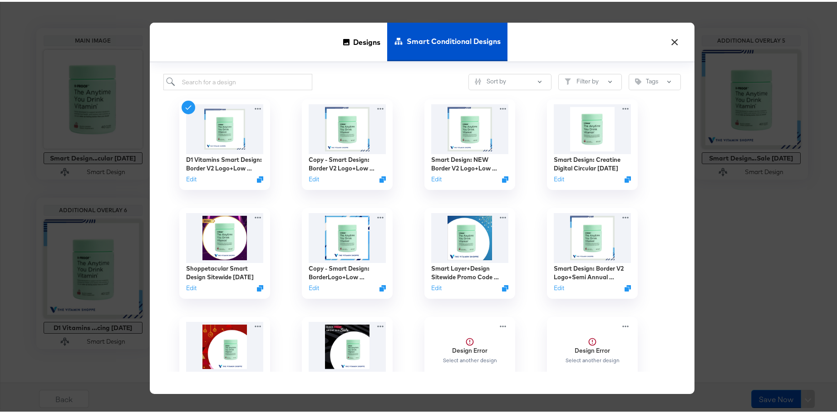
click at [675, 43] on button "×" at bounding box center [674, 38] width 16 height 16
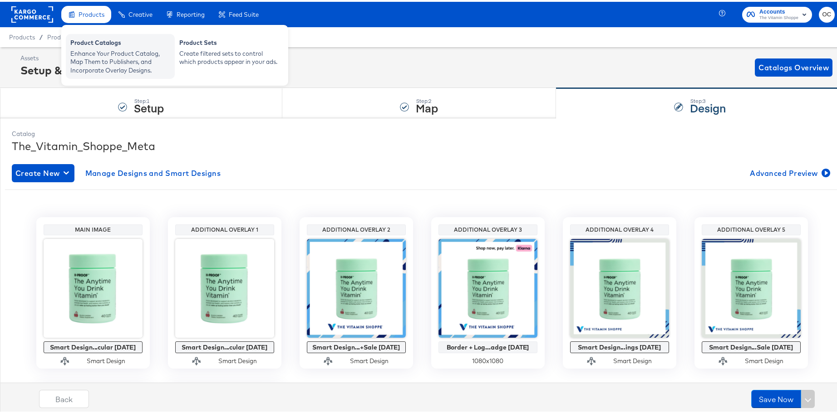
click at [103, 46] on div "Product Catalogs" at bounding box center [120, 42] width 100 height 11
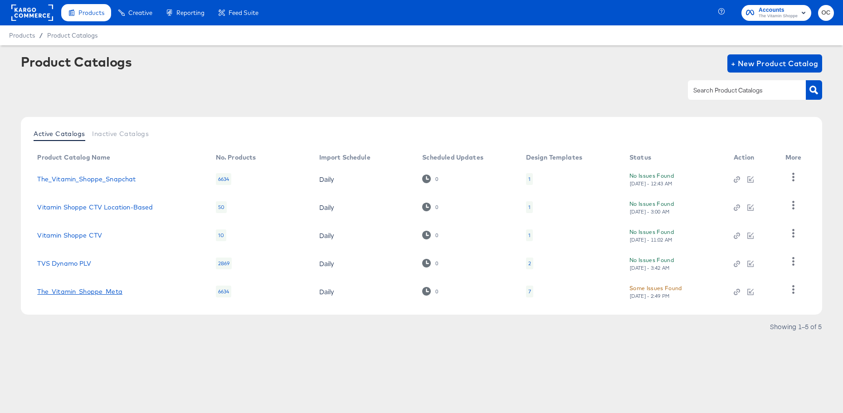
click at [104, 293] on link "The_Vitamin_Shoppe_Meta" at bounding box center [79, 291] width 85 height 7
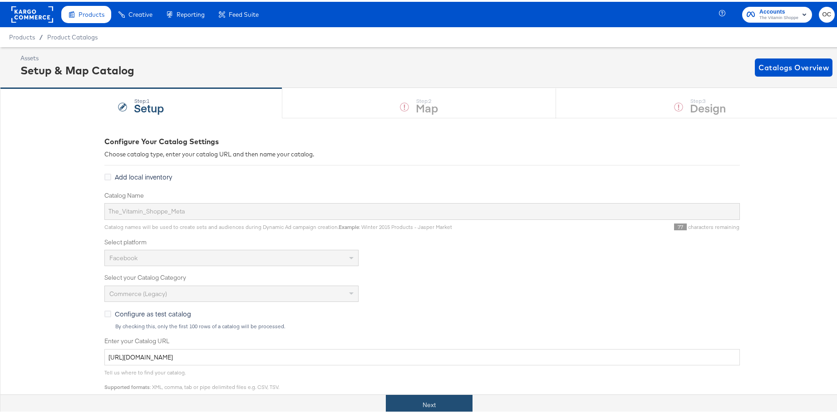
click at [423, 400] on button "Next" at bounding box center [429, 403] width 87 height 20
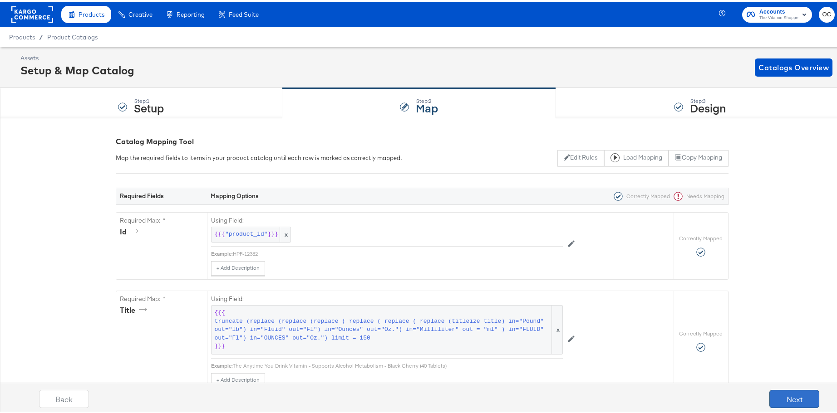
click at [777, 398] on button "Next" at bounding box center [794, 397] width 50 height 18
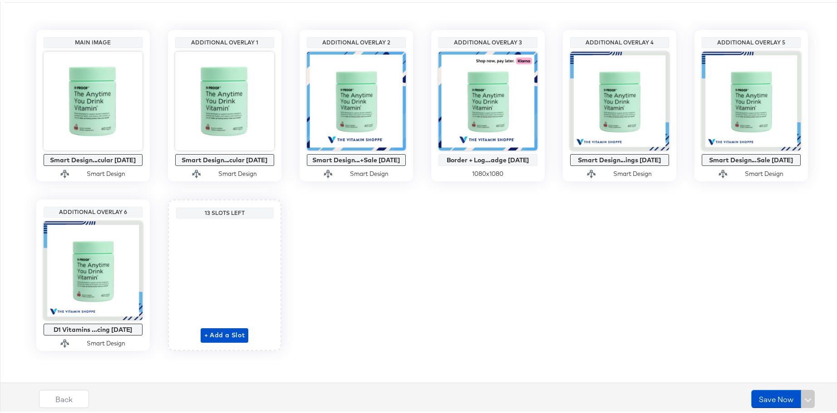
scroll to position [189, 0]
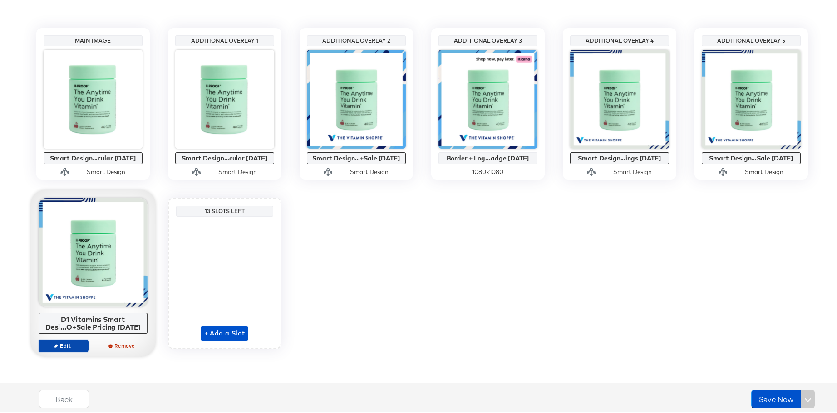
click at [54, 346] on icon "button" at bounding box center [56, 344] width 4 height 4
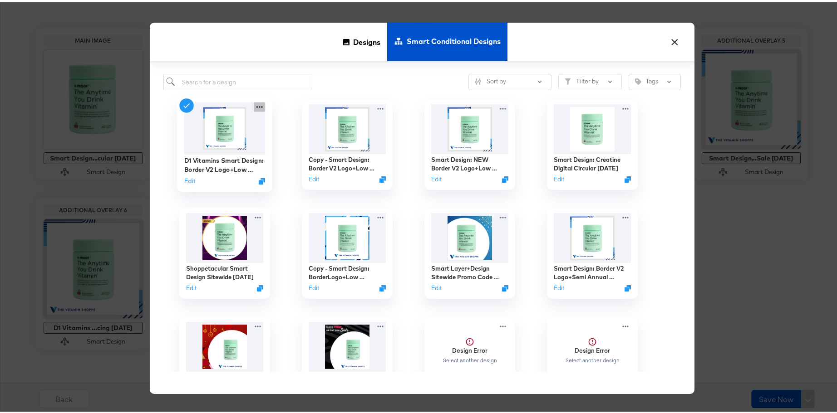
click at [257, 105] on icon at bounding box center [259, 106] width 11 height 10
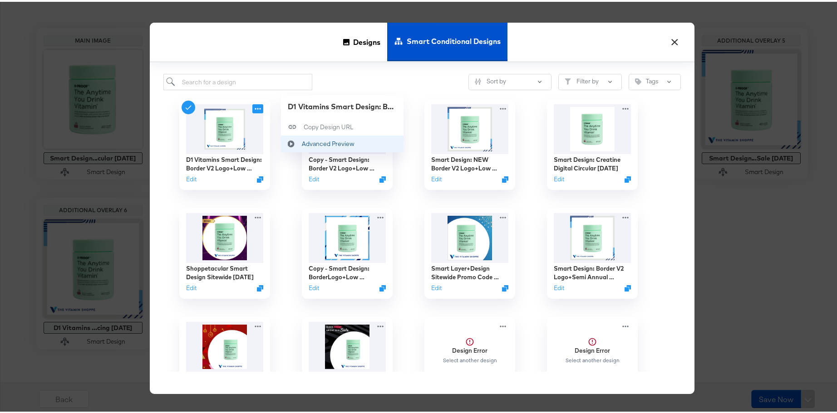
click at [301, 142] on div "Advanced Preview Advanced Preview" at bounding box center [301, 142] width 0 height 0
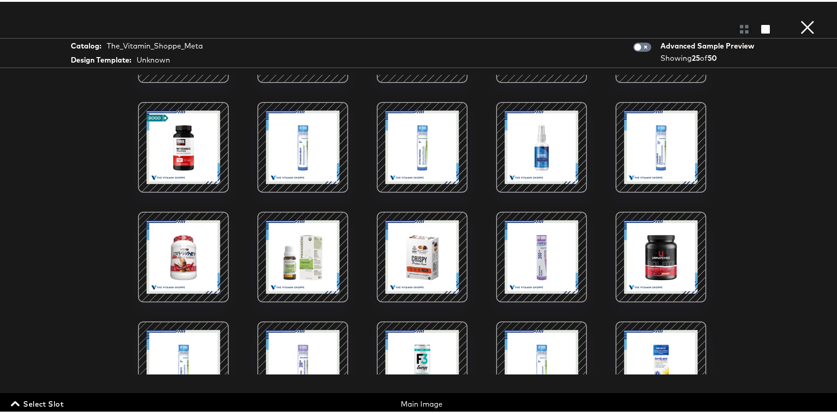
scroll to position [274, 0]
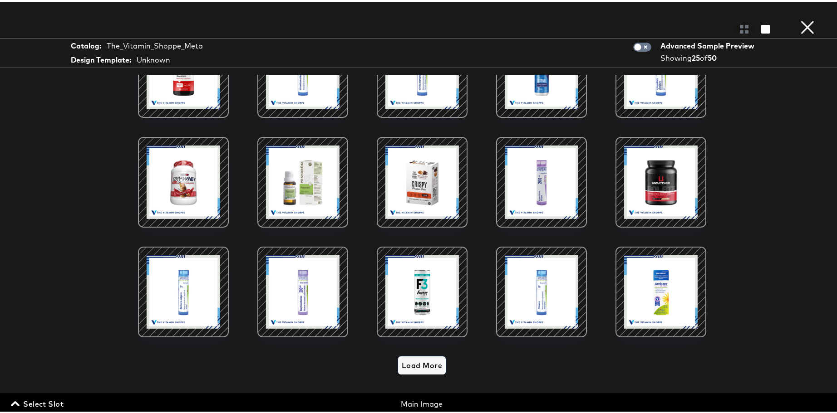
click at [429, 357] on span "Load More" at bounding box center [421, 363] width 40 height 13
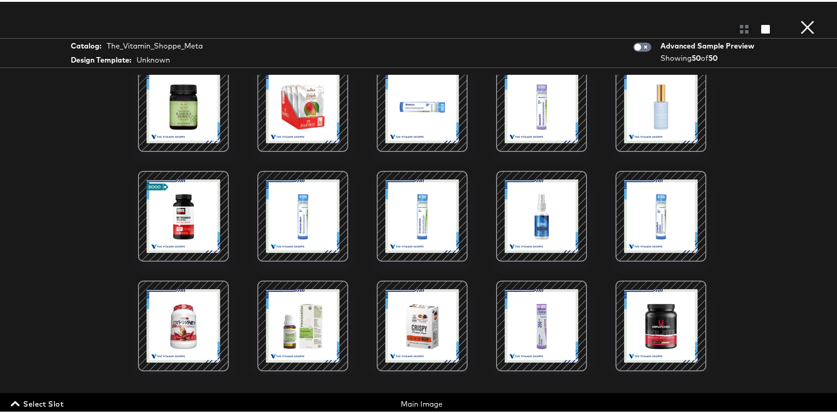
scroll to position [0, 0]
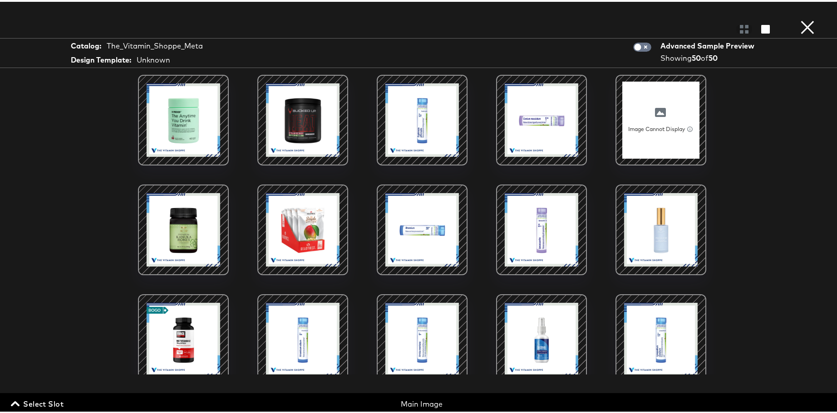
click at [803, 18] on button "×" at bounding box center [807, 9] width 18 height 18
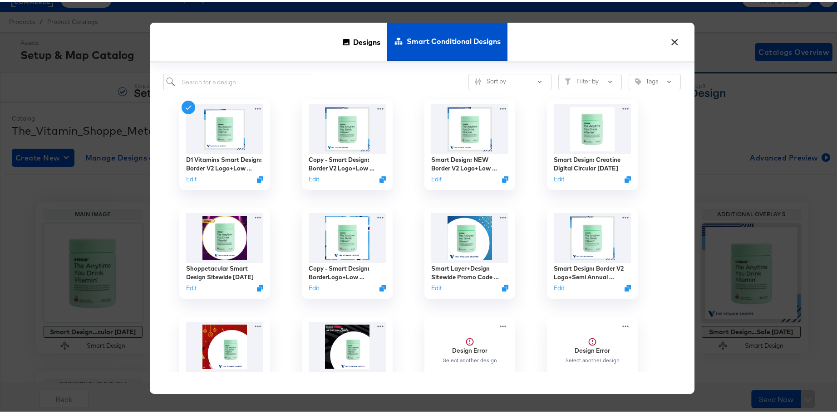
click at [667, 41] on button "×" at bounding box center [674, 38] width 16 height 16
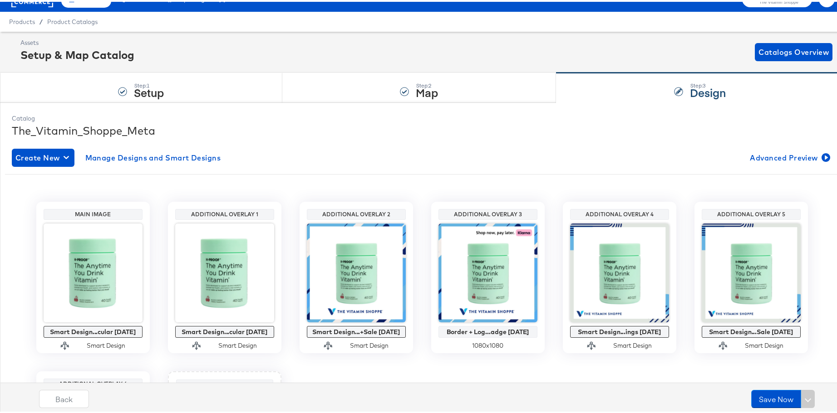
scroll to position [189, 0]
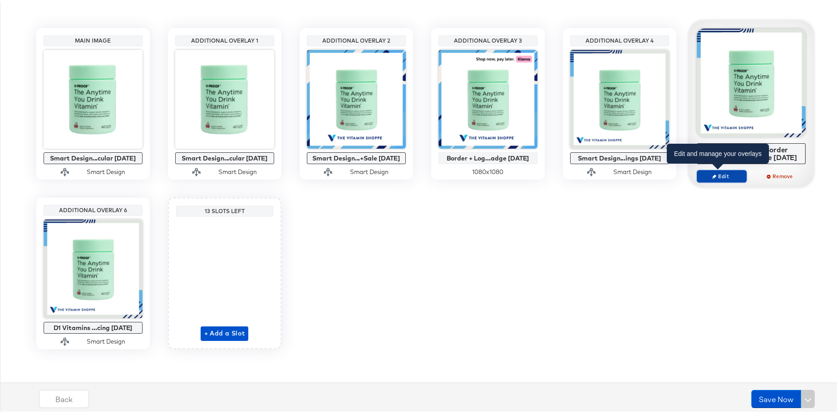
click at [723, 176] on span "Edit" at bounding box center [721, 174] width 42 height 7
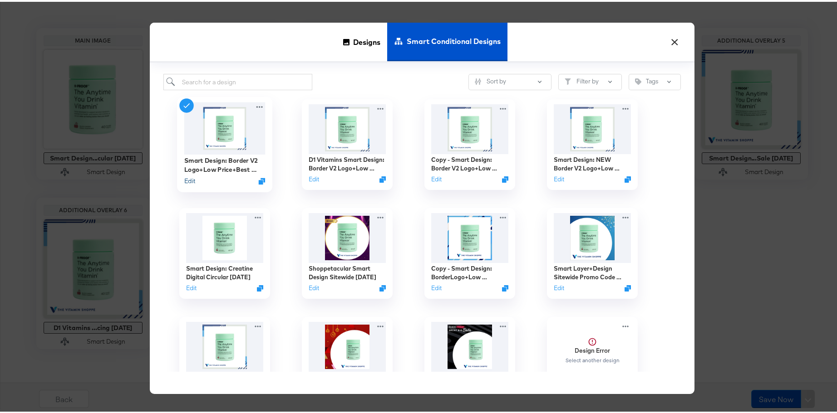
click at [186, 180] on button "Edit" at bounding box center [189, 179] width 11 height 9
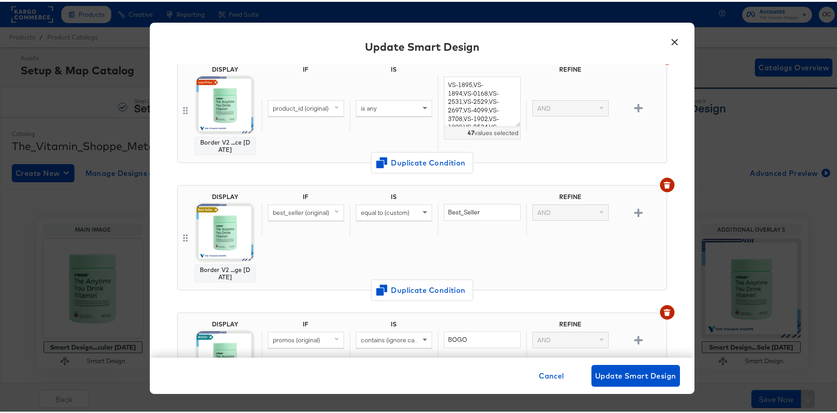
scroll to position [142, 0]
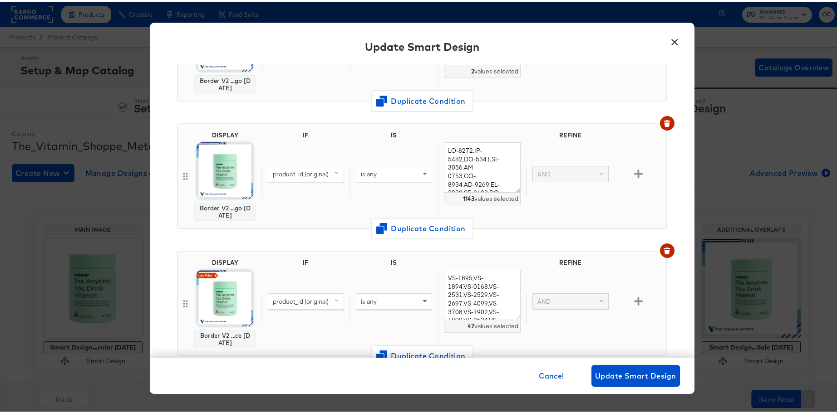
click at [674, 39] on button "×" at bounding box center [674, 38] width 16 height 16
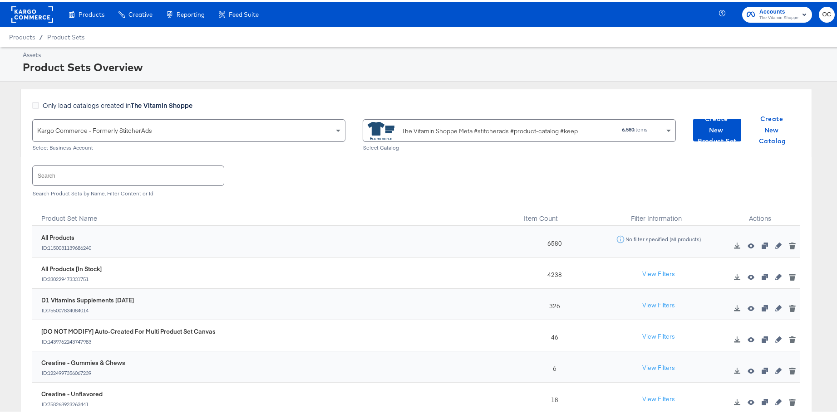
click at [50, 16] on rect at bounding box center [32, 13] width 42 height 16
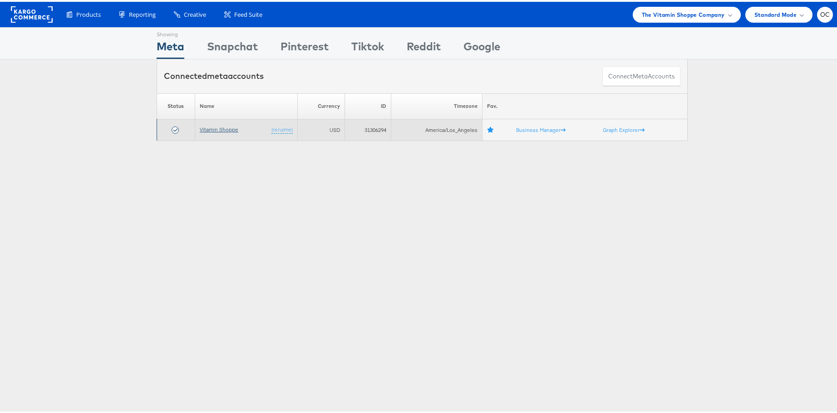
click at [209, 125] on link "Vitamin Shoppe" at bounding box center [219, 127] width 39 height 7
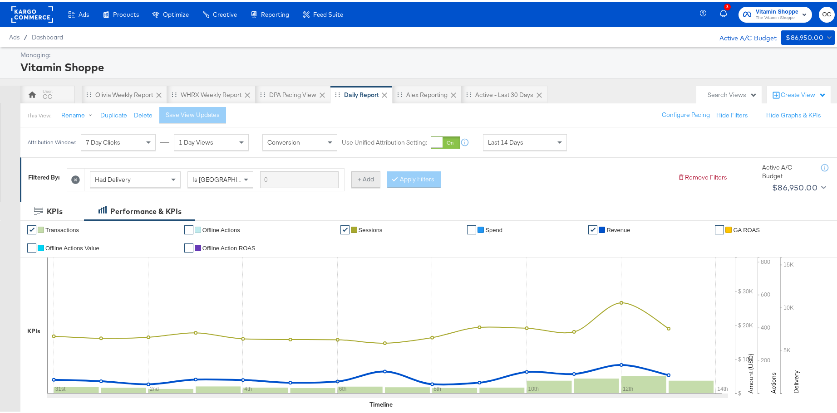
click at [354, 177] on button "+ Add" at bounding box center [365, 178] width 29 height 16
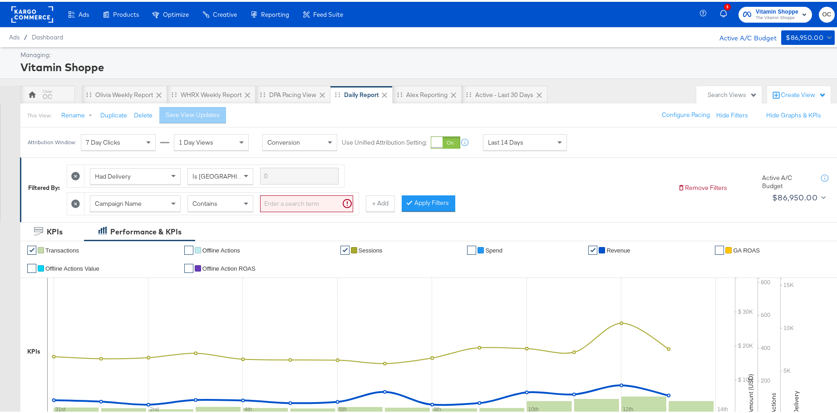
click at [287, 200] on input "search" at bounding box center [306, 202] width 93 height 17
type input "d1"
click at [426, 204] on button "Apply Filters" at bounding box center [414, 202] width 54 height 16
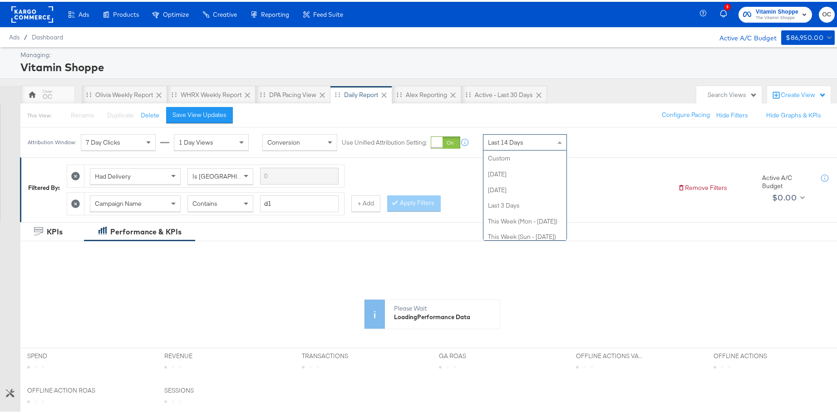
click at [513, 137] on span "Last 14 Days" at bounding box center [505, 141] width 35 height 8
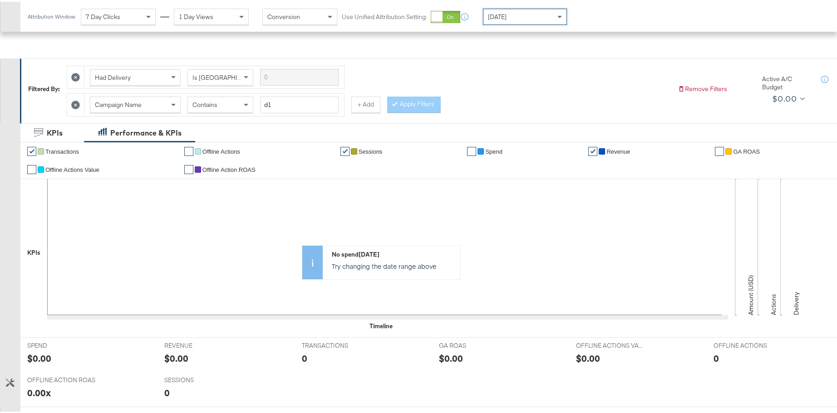
scroll to position [22, 0]
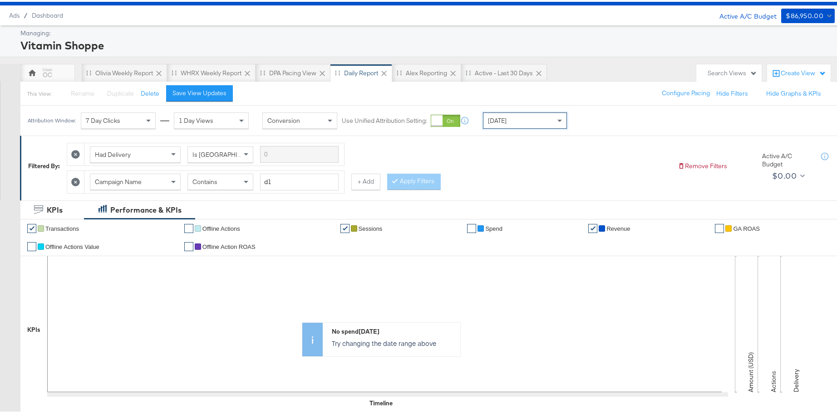
click at [509, 120] on div "Today" at bounding box center [524, 118] width 83 height 15
click at [77, 153] on icon at bounding box center [75, 152] width 9 height 9
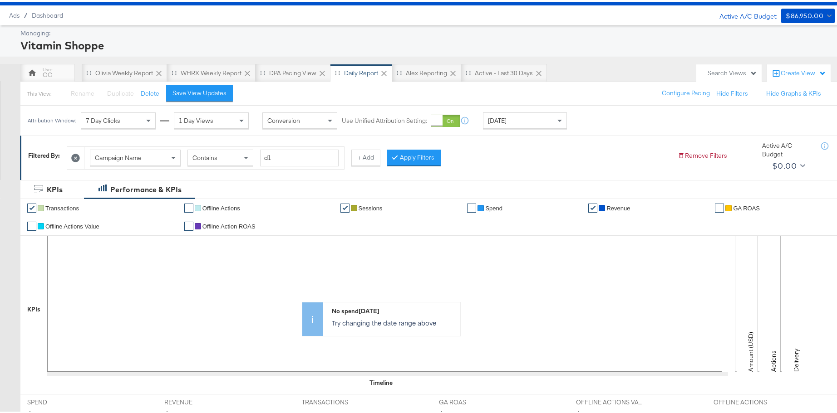
click at [423, 154] on button "Apply Filters" at bounding box center [414, 156] width 54 height 16
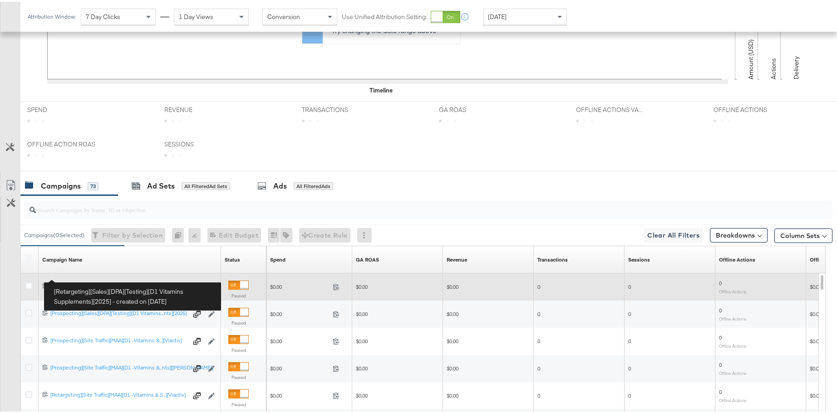
scroll to position [321, 0]
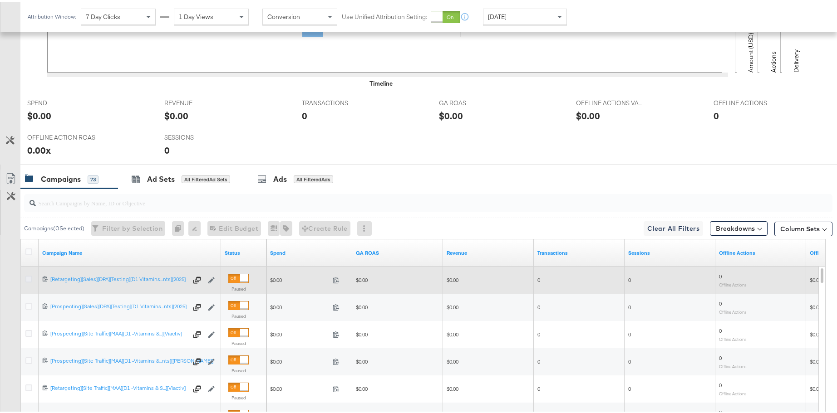
click at [30, 279] on icon at bounding box center [28, 277] width 7 height 7
click at [0, 0] on input "checkbox" at bounding box center [0, 0] width 0 height 0
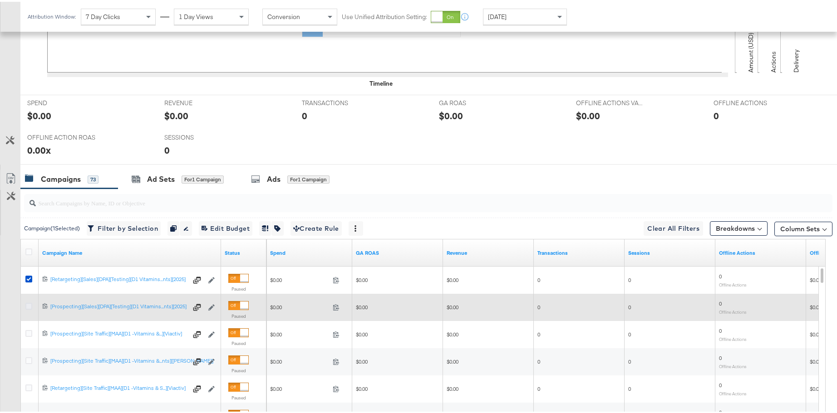
click at [29, 303] on icon at bounding box center [28, 304] width 7 height 7
click at [0, 0] on input "checkbox" at bounding box center [0, 0] width 0 height 0
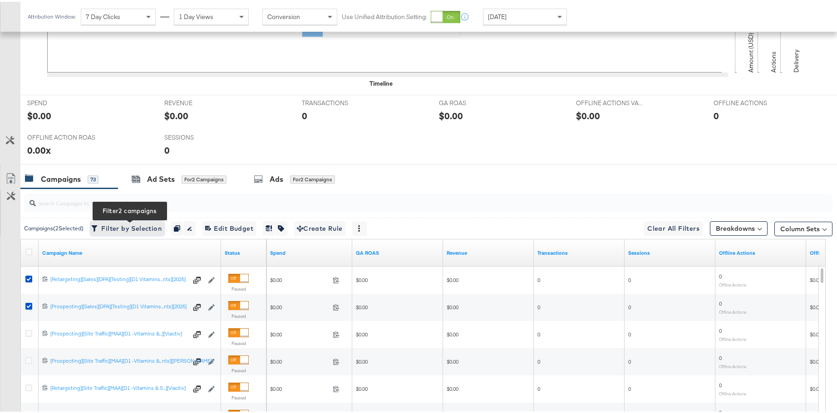
click at [137, 228] on span "Filter by Selection Filter 2 campaigns" at bounding box center [127, 226] width 69 height 11
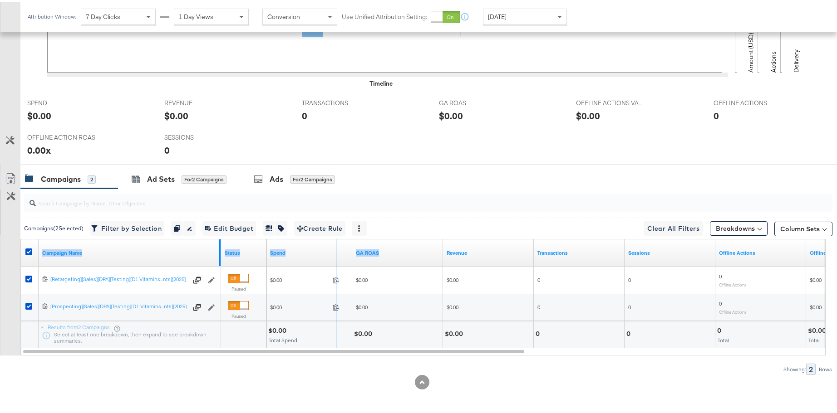
drag, startPoint x: 219, startPoint y: 245, endPoint x: 365, endPoint y: 256, distance: 146.5
click at [21, 238] on div "Campaign Name Status Spend GA ROAS Revenue Transactions Sessions Offline Action…" at bounding box center [21, 238] width 0 height 0
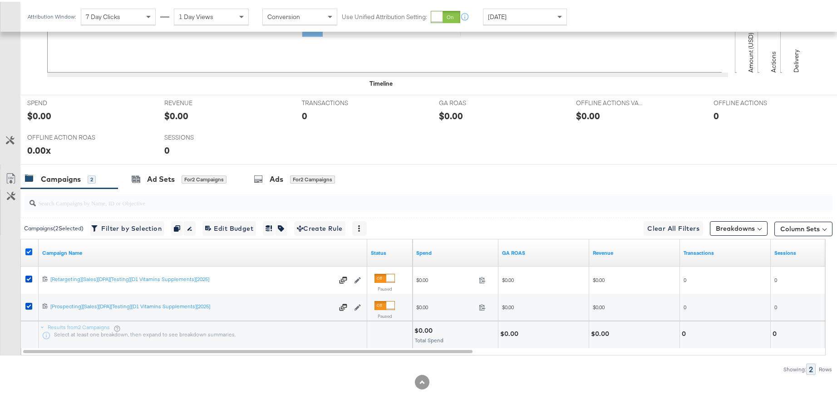
click at [30, 251] on icon at bounding box center [28, 250] width 7 height 7
click at [0, 0] on input "checkbox" at bounding box center [0, 0] width 0 height 0
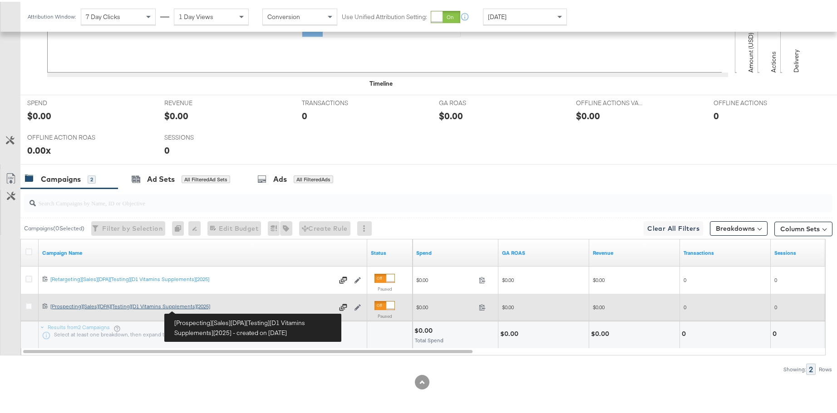
click at [198, 308] on div "[Prospecting][Sales][DPA][Testing][D1 Vitamins Supplements][2025] [Prospecting]…" at bounding box center [191, 304] width 283 height 7
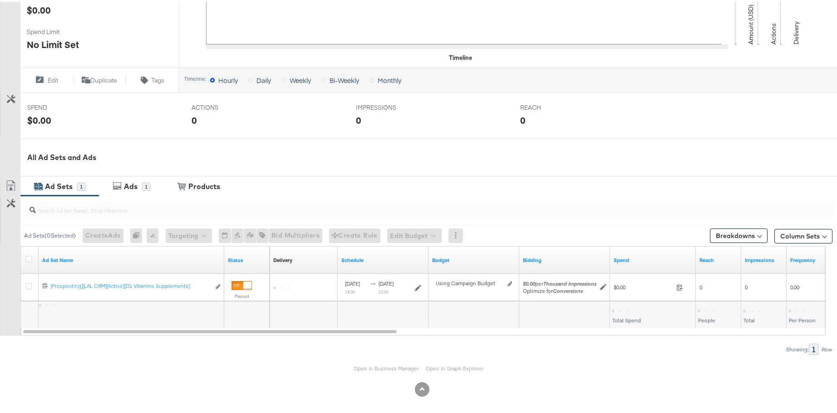
scroll to position [279, 0]
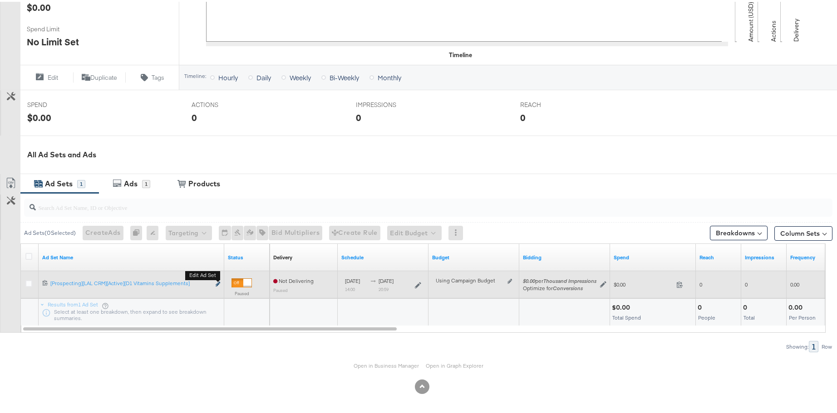
click at [218, 283] on icon "link" at bounding box center [217, 282] width 5 height 5
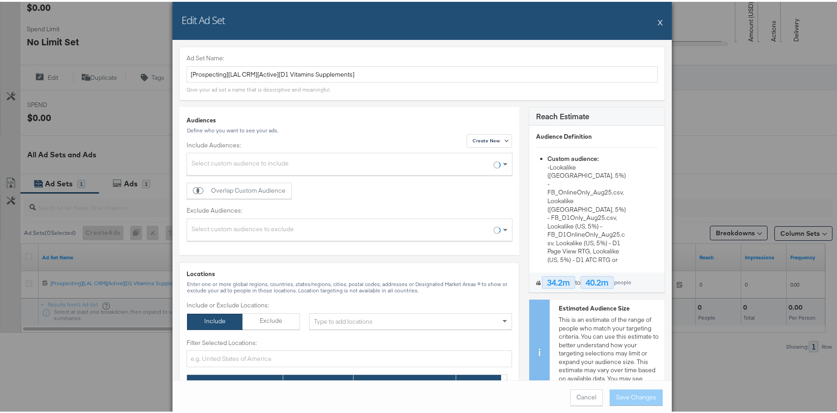
click at [657, 24] on button "X" at bounding box center [659, 20] width 5 height 18
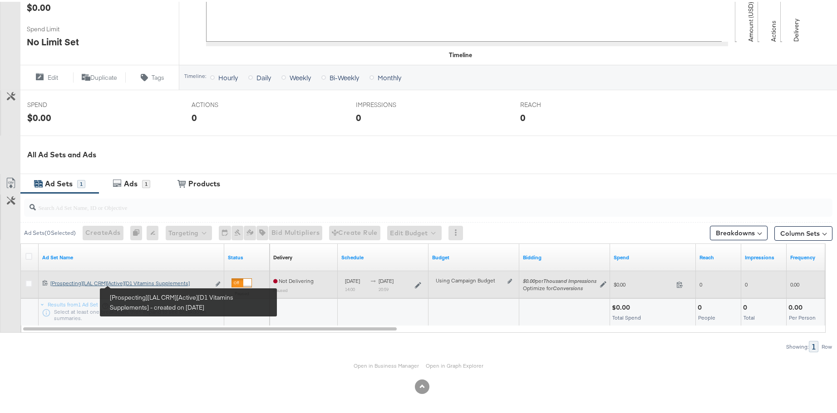
click at [134, 283] on div "[Prospecting][LAL CRM][Active][D1 Vitamins Supplements] [Prospecting][LAL CRM][…" at bounding box center [130, 281] width 160 height 7
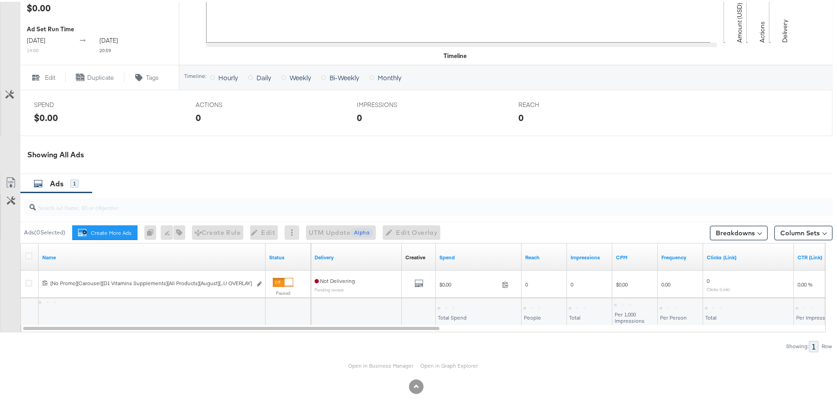
scroll to position [332, 0]
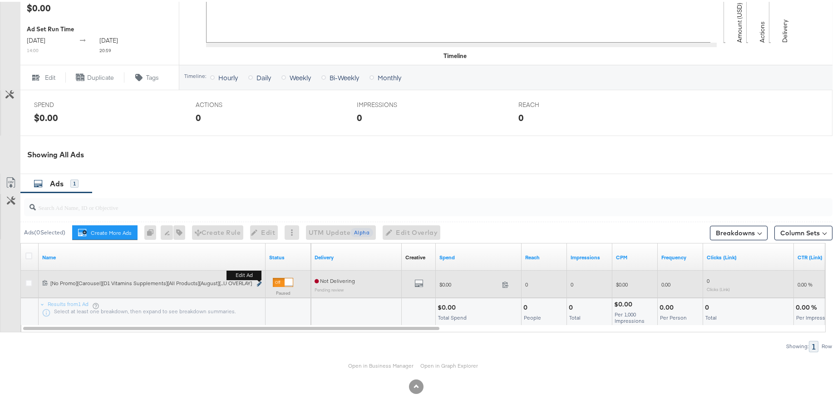
click at [258, 283] on icon "link" at bounding box center [259, 282] width 5 height 5
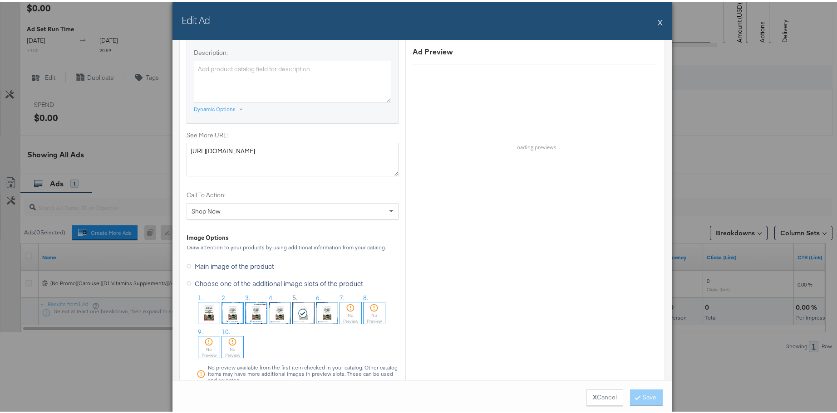
scroll to position [760, 0]
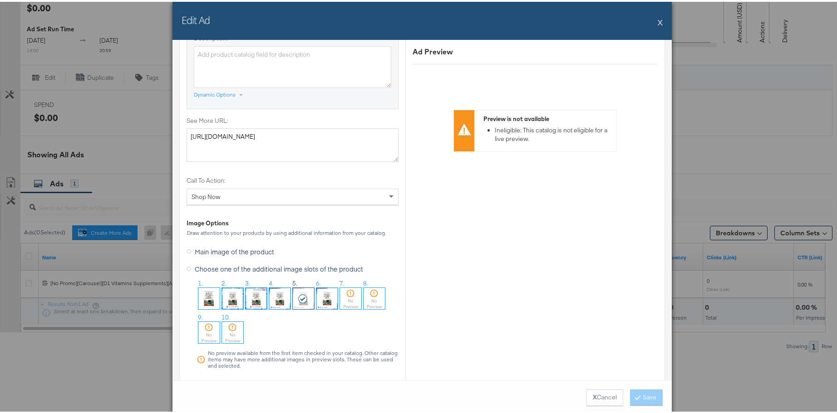
click at [321, 303] on img at bounding box center [326, 296] width 21 height 21
click at [647, 393] on button "Save" at bounding box center [646, 396] width 33 height 16
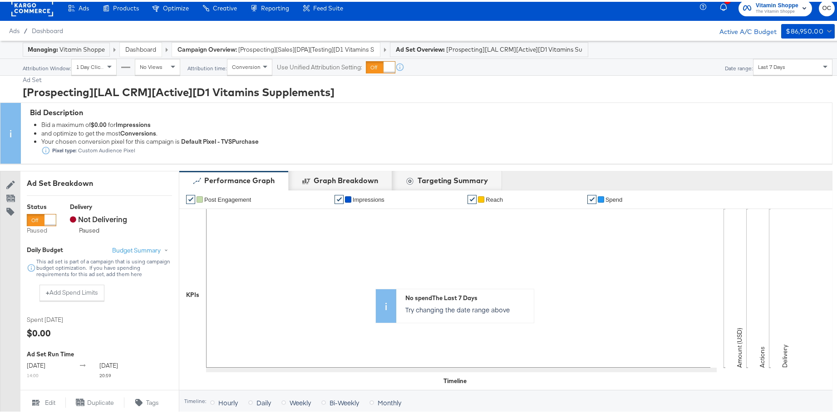
scroll to position [0, 0]
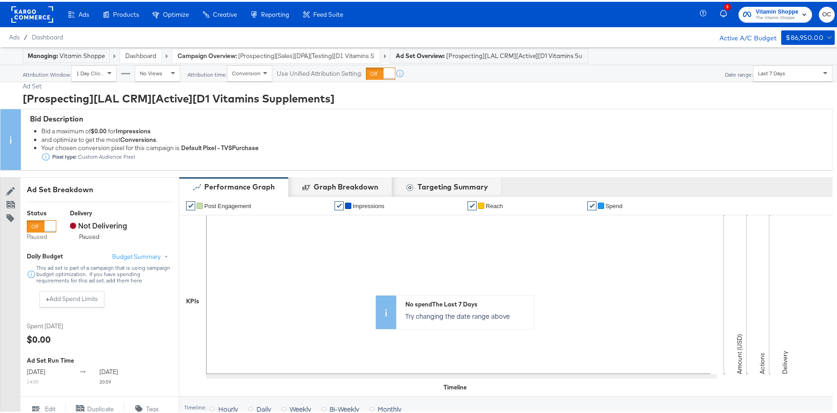
click at [137, 57] on link "Dashboard" at bounding box center [140, 54] width 31 height 8
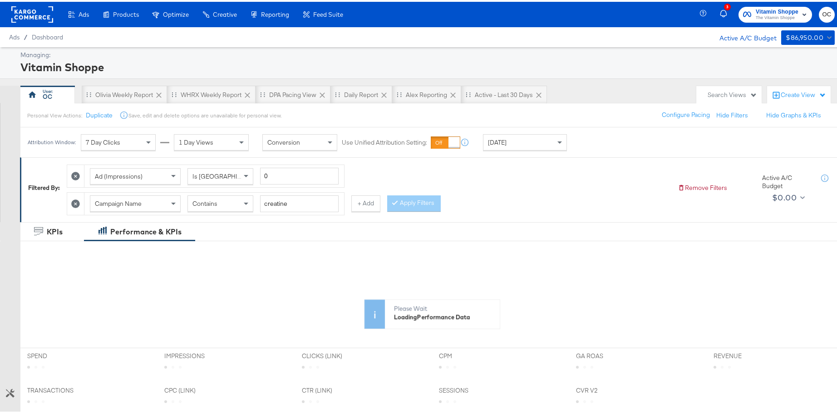
click at [46, 16] on rect at bounding box center [32, 13] width 42 height 16
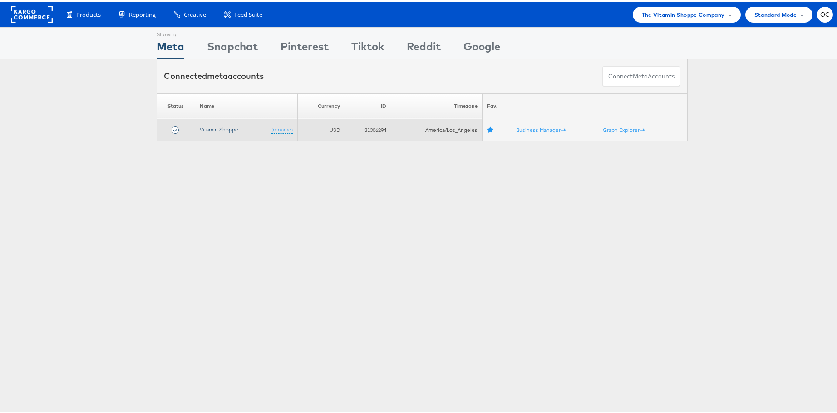
click at [215, 126] on link "Vitamin Shoppe" at bounding box center [219, 127] width 39 height 7
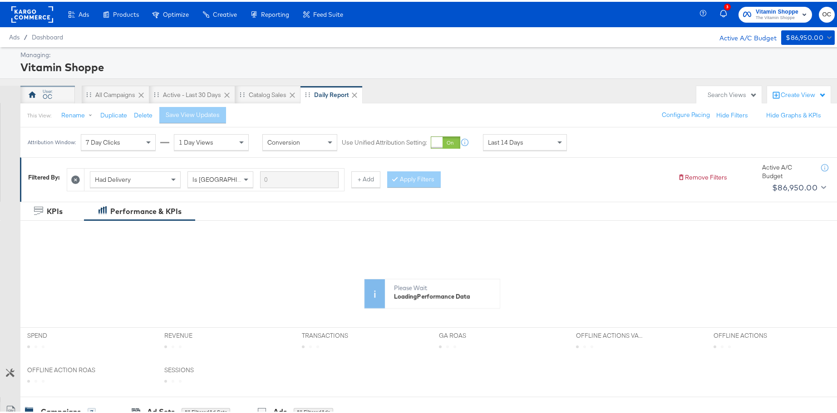
click at [55, 96] on div "OC" at bounding box center [47, 93] width 54 height 18
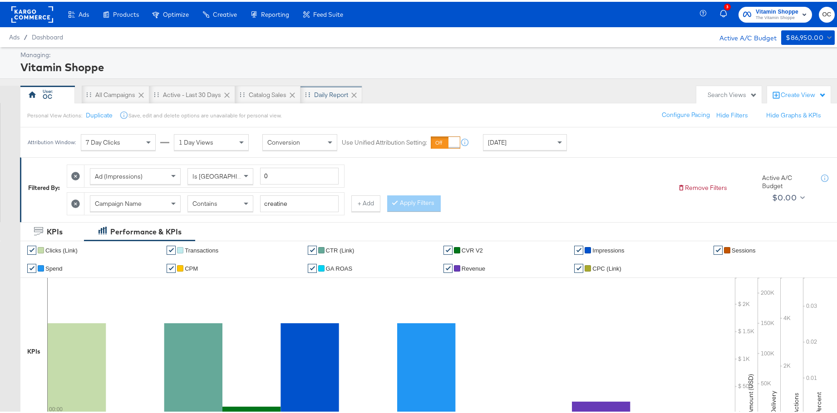
click at [322, 98] on div "Daily Report" at bounding box center [331, 93] width 62 height 18
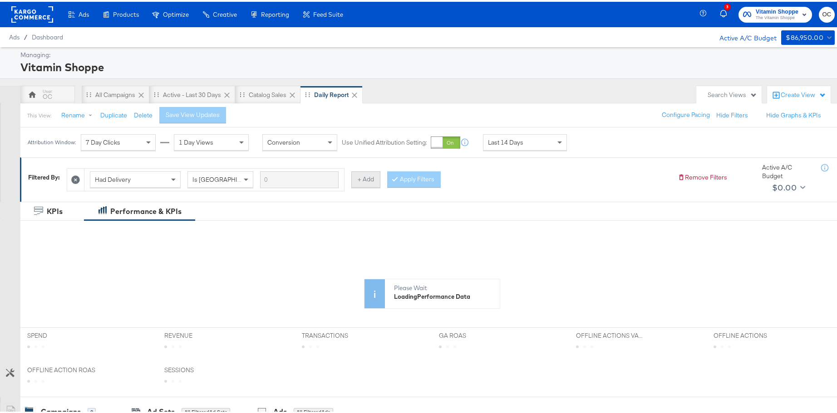
click at [359, 178] on button "+ Add" at bounding box center [365, 178] width 29 height 16
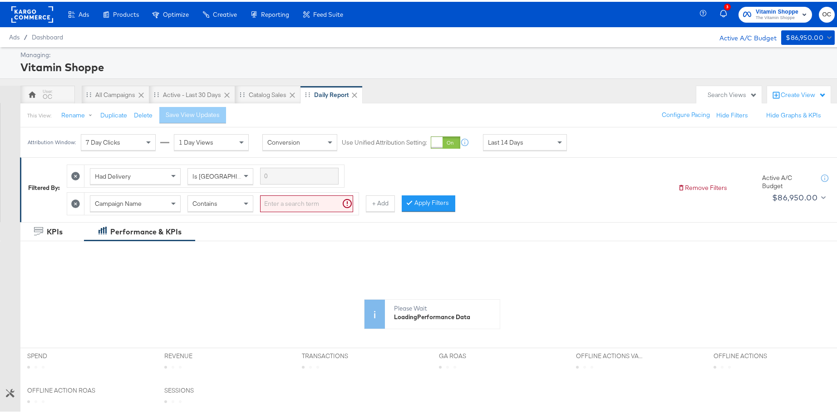
click at [294, 211] on div "Campaign Name Contains" at bounding box center [221, 202] width 274 height 22
click at [294, 208] on input "search" at bounding box center [306, 202] width 93 height 17
type input "ASC"
click at [417, 207] on button "Apply Filters" at bounding box center [414, 202] width 54 height 16
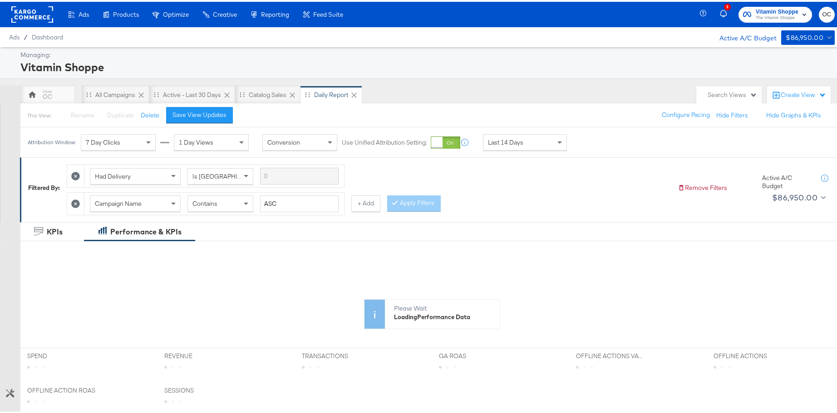
click at [500, 152] on div "Attribution Window: 7 Day Clicks 1 Day Views Conversion Use Unified Attribution…" at bounding box center [299, 141] width 558 height 30
click at [504, 147] on div "Last 14 Days" at bounding box center [524, 140] width 83 height 15
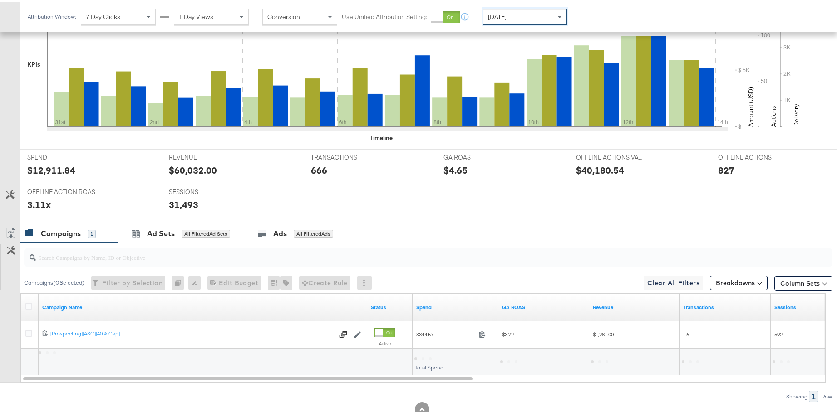
scroll to position [314, 0]
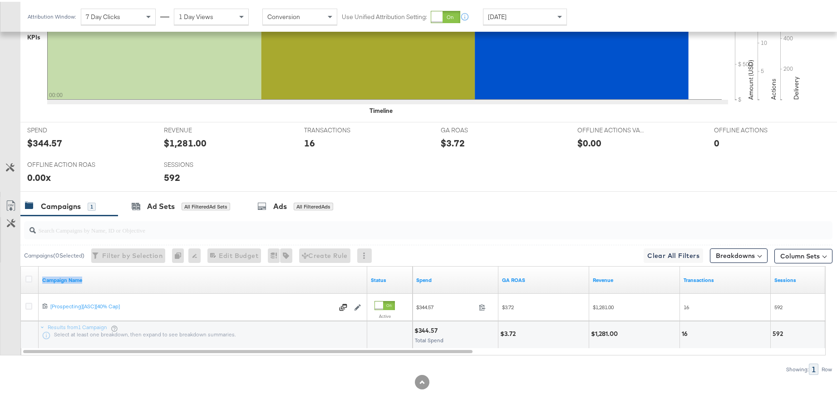
drag, startPoint x: 365, startPoint y: 274, endPoint x: 155, endPoint y: 291, distance: 210.7
click at [155, 291] on div "Campaign Name" at bounding box center [203, 278] width 328 height 27
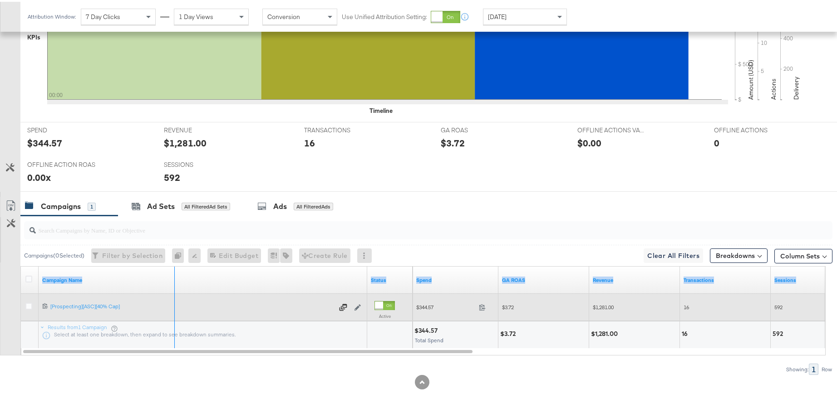
drag, startPoint x: 350, startPoint y: 277, endPoint x: 149, endPoint y: 298, distance: 202.0
click at [151, 298] on div "Campaign Name Status Spend GA ROAS Revenue Transactions Sessions 6741112944036 …" at bounding box center [423, 306] width 805 height 82
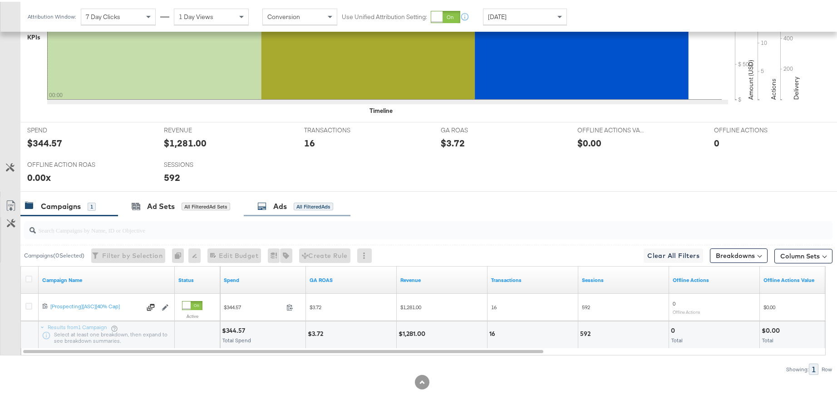
click at [288, 210] on div "Ads All Filtered Ads" at bounding box center [297, 205] width 107 height 20
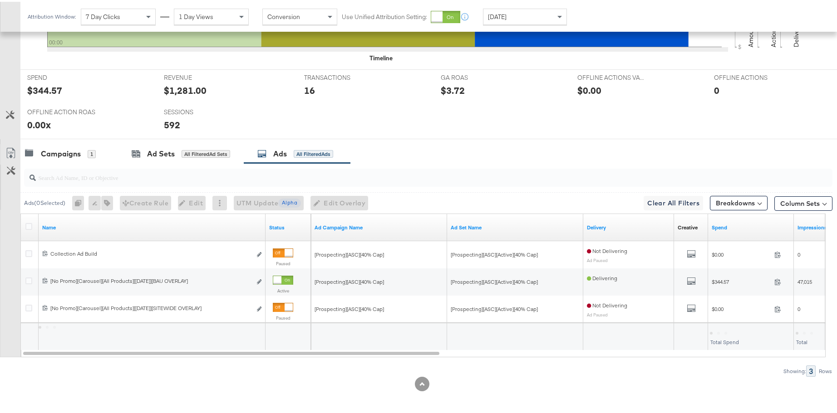
scroll to position [369, 0]
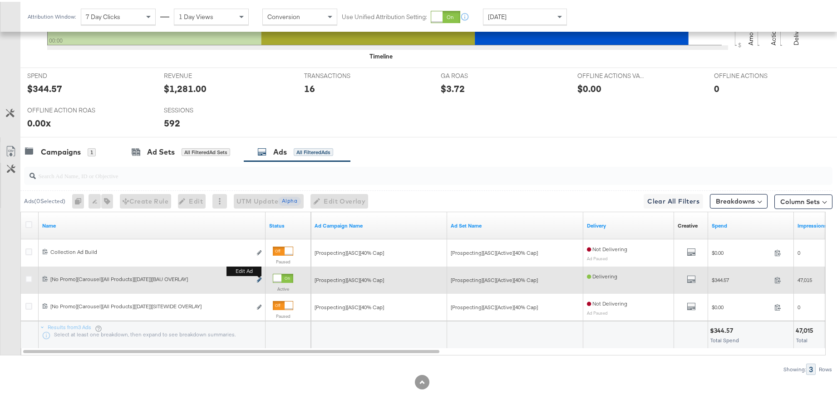
click at [258, 279] on icon "link" at bounding box center [259, 278] width 5 height 5
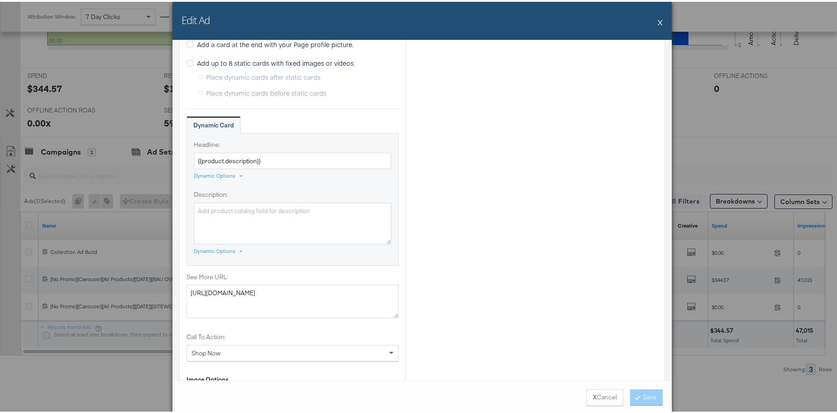
scroll to position [788, 0]
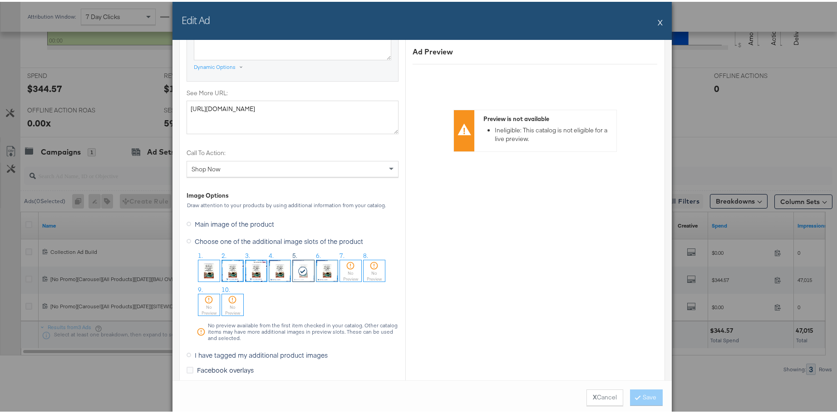
click at [657, 20] on button "X" at bounding box center [659, 20] width 5 height 18
